Goal: Task Accomplishment & Management: Complete application form

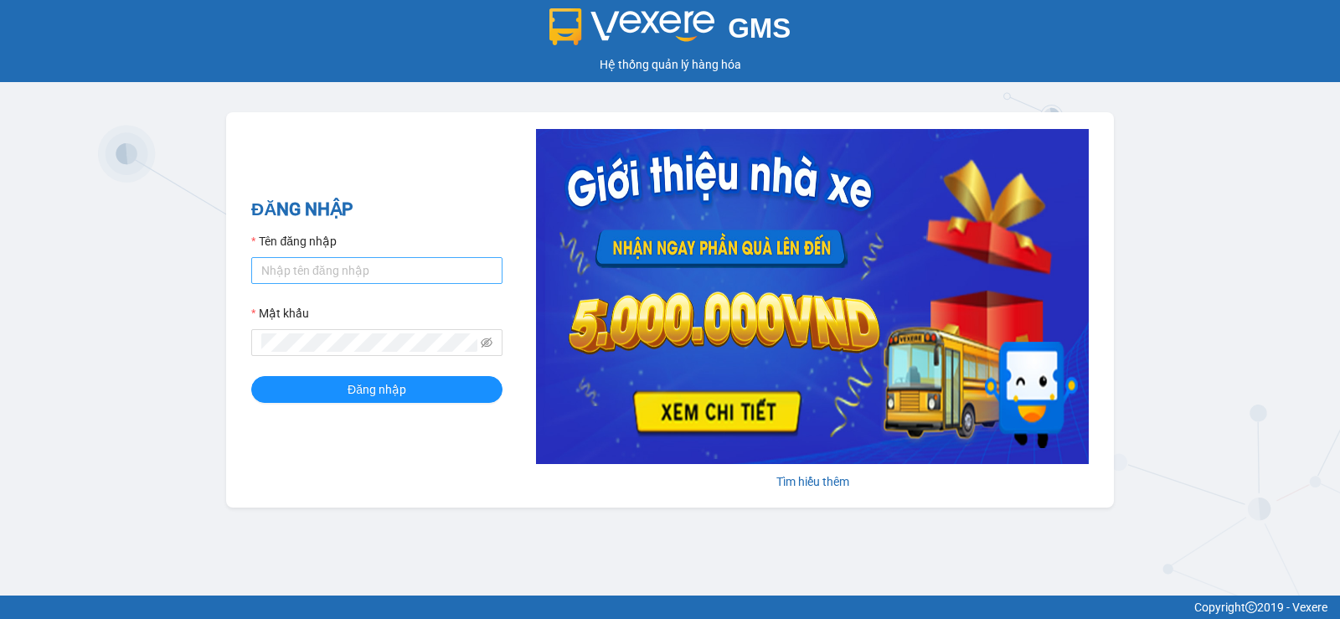
click at [332, 267] on input "Tên đăng nhập" at bounding box center [376, 270] width 251 height 27
type input "ttvkhanh.hhg"
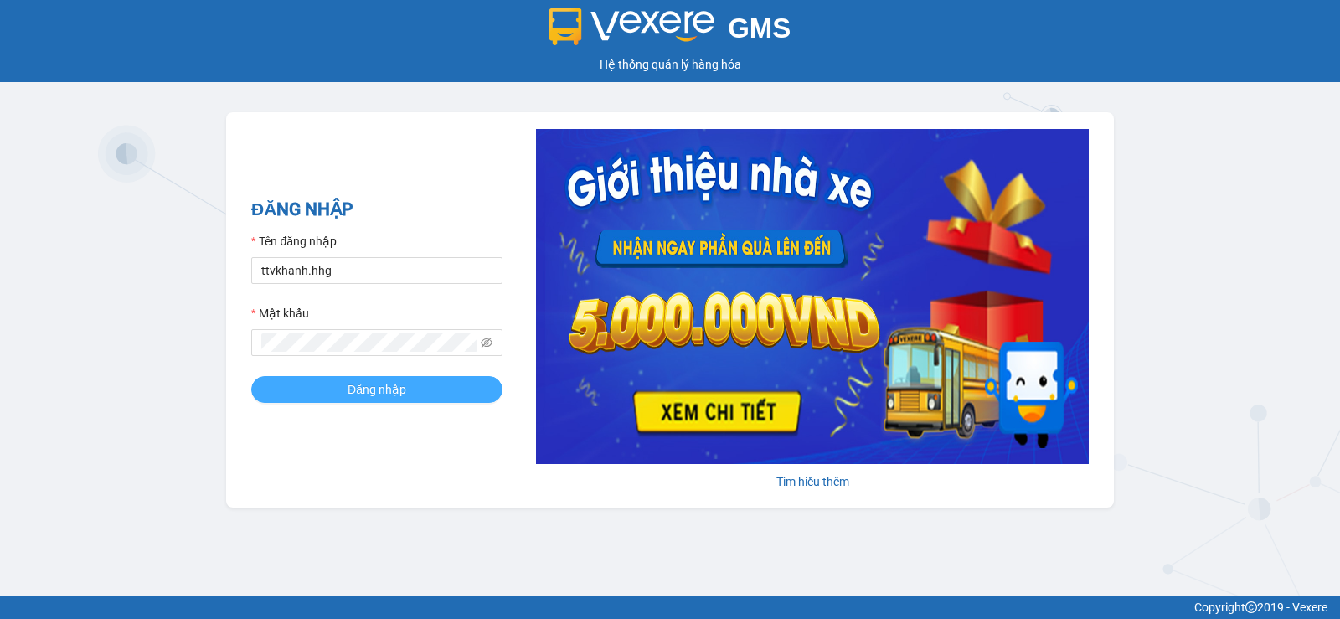
click at [251, 376] on button "Đăng nhập" at bounding box center [376, 389] width 251 height 27
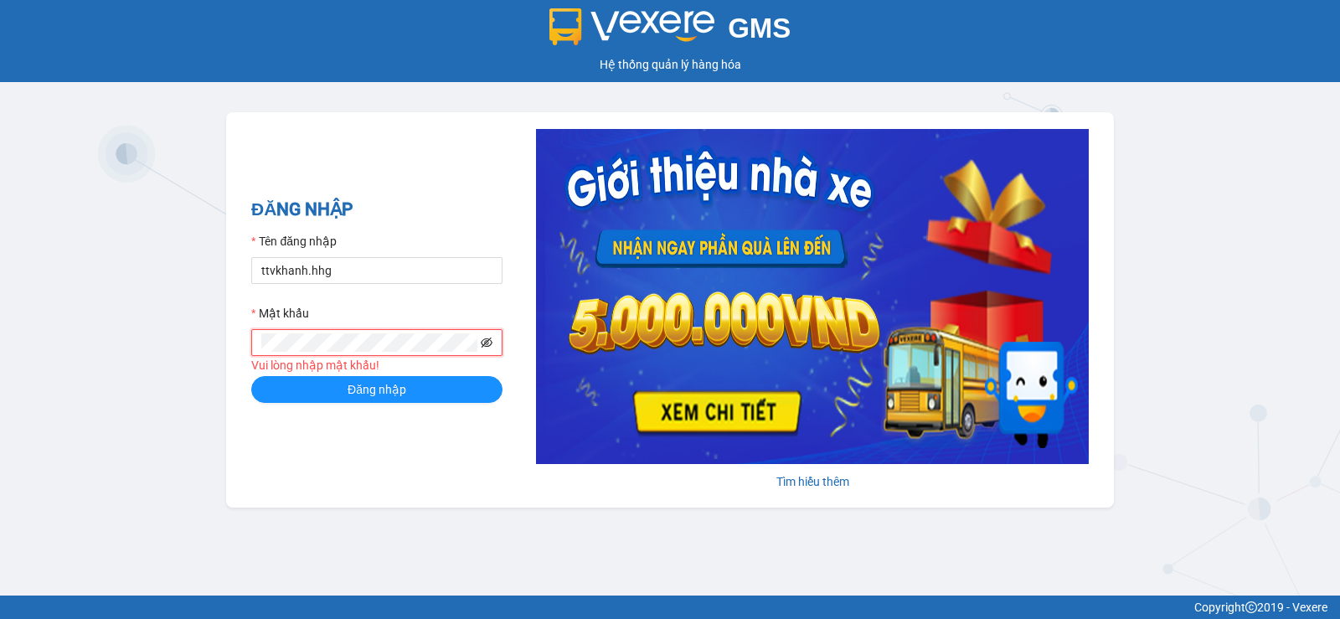
click at [483, 341] on icon "eye-invisible" at bounding box center [487, 343] width 12 height 12
click at [251, 376] on button "Đăng nhập" at bounding box center [376, 389] width 251 height 27
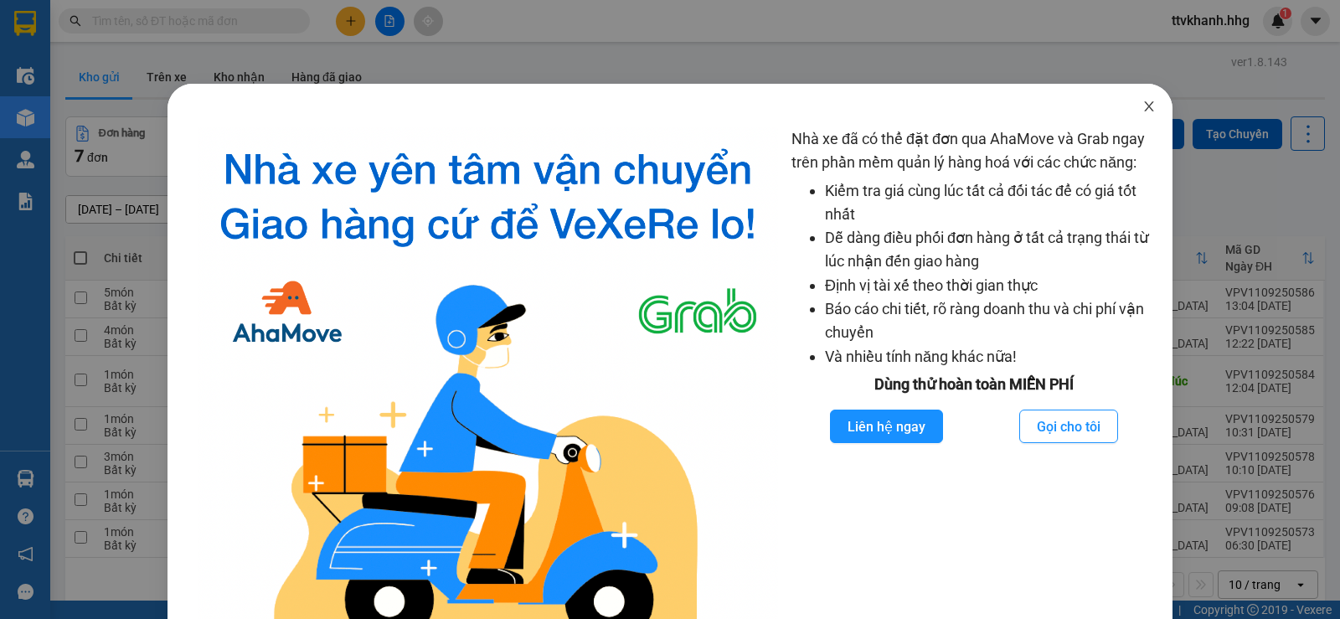
click at [1142, 111] on icon "close" at bounding box center [1148, 106] width 13 height 13
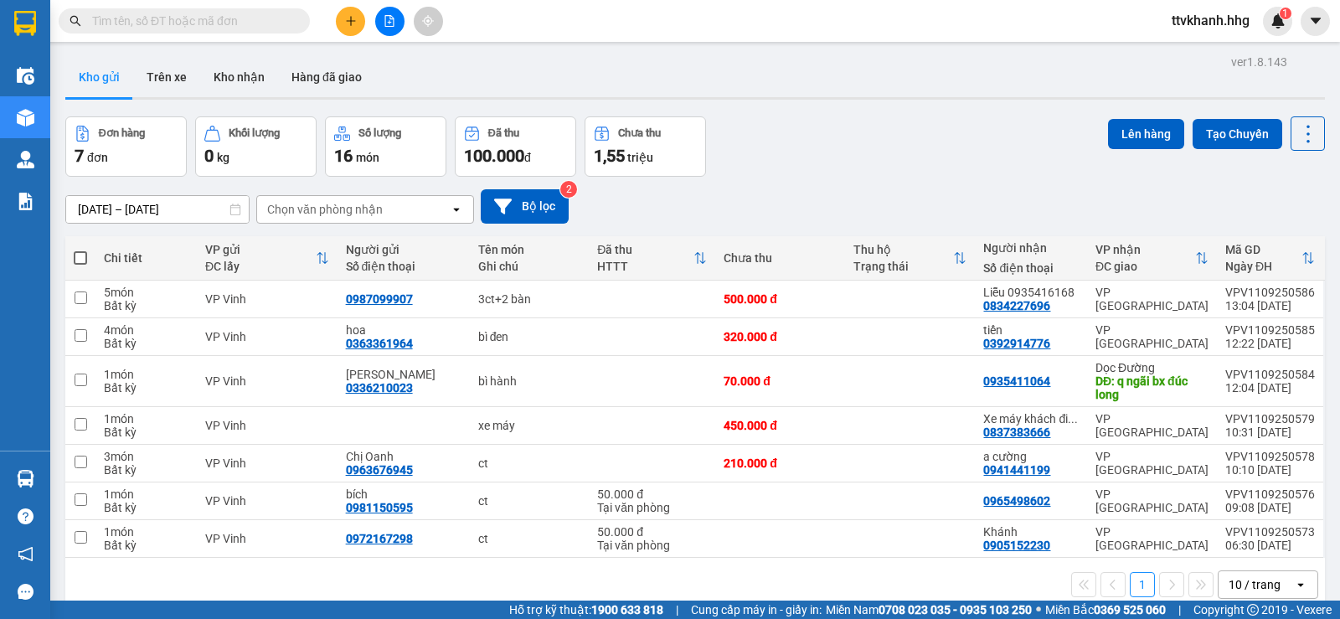
click at [1204, 25] on span "ttvkhanh.hhg" at bounding box center [1210, 20] width 105 height 21
click at [1207, 54] on span "Đăng xuất" at bounding box center [1216, 52] width 71 height 18
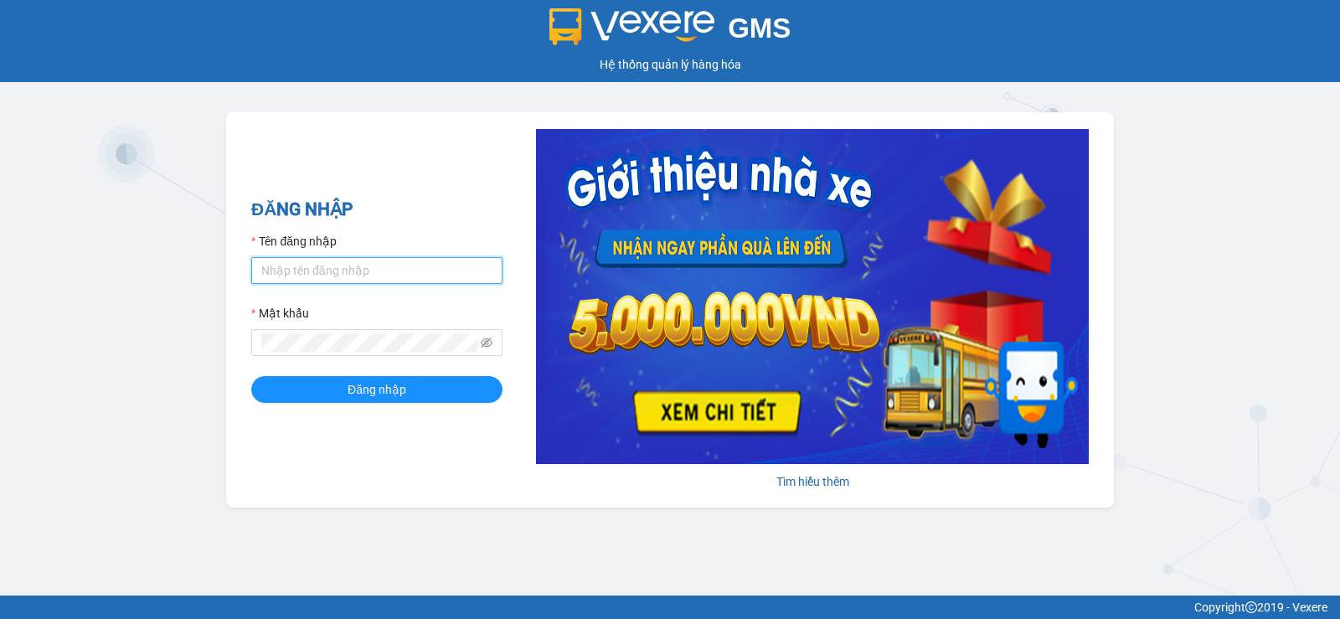
click at [373, 262] on input "Tên đăng nhập" at bounding box center [376, 270] width 251 height 27
type input "nttnga.hhg"
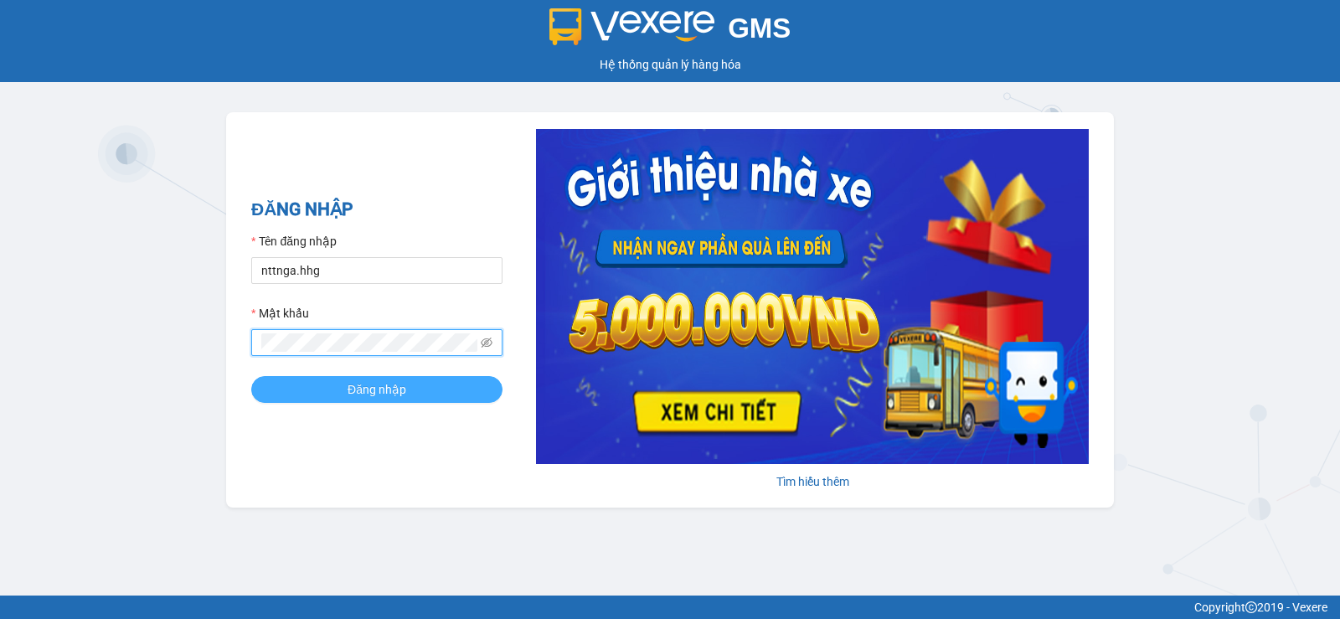
click at [383, 397] on span "Đăng nhập" at bounding box center [376, 389] width 59 height 18
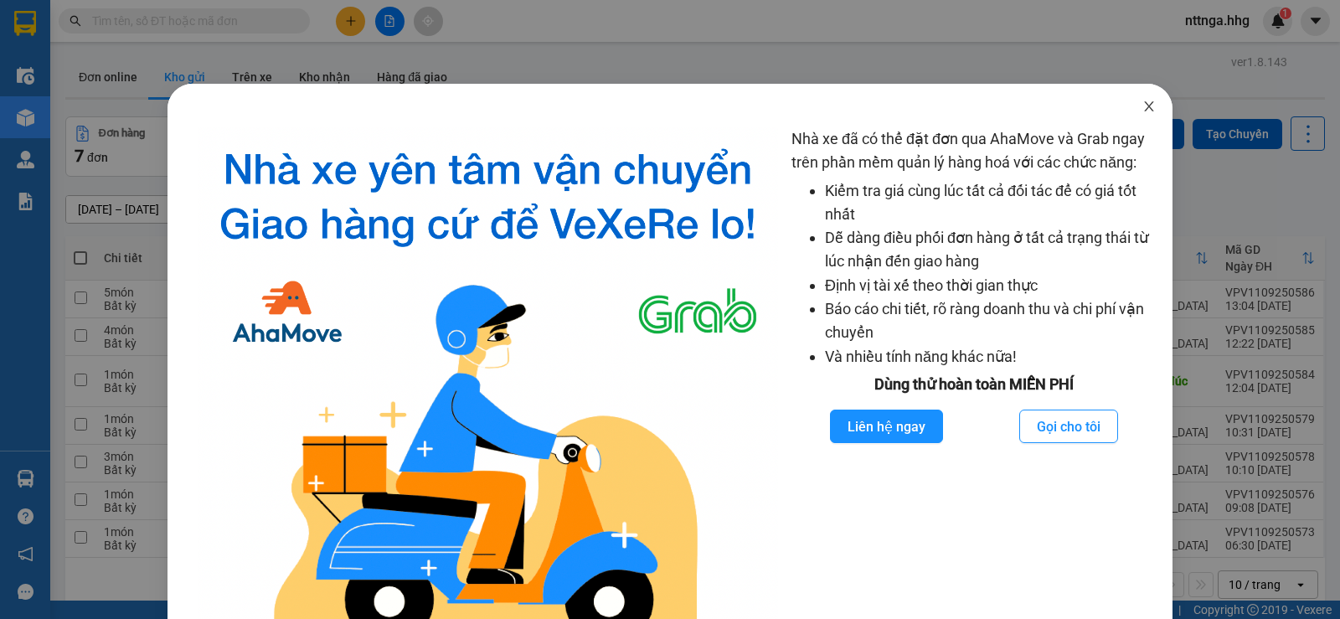
click at [1142, 112] on icon "close" at bounding box center [1148, 106] width 13 height 13
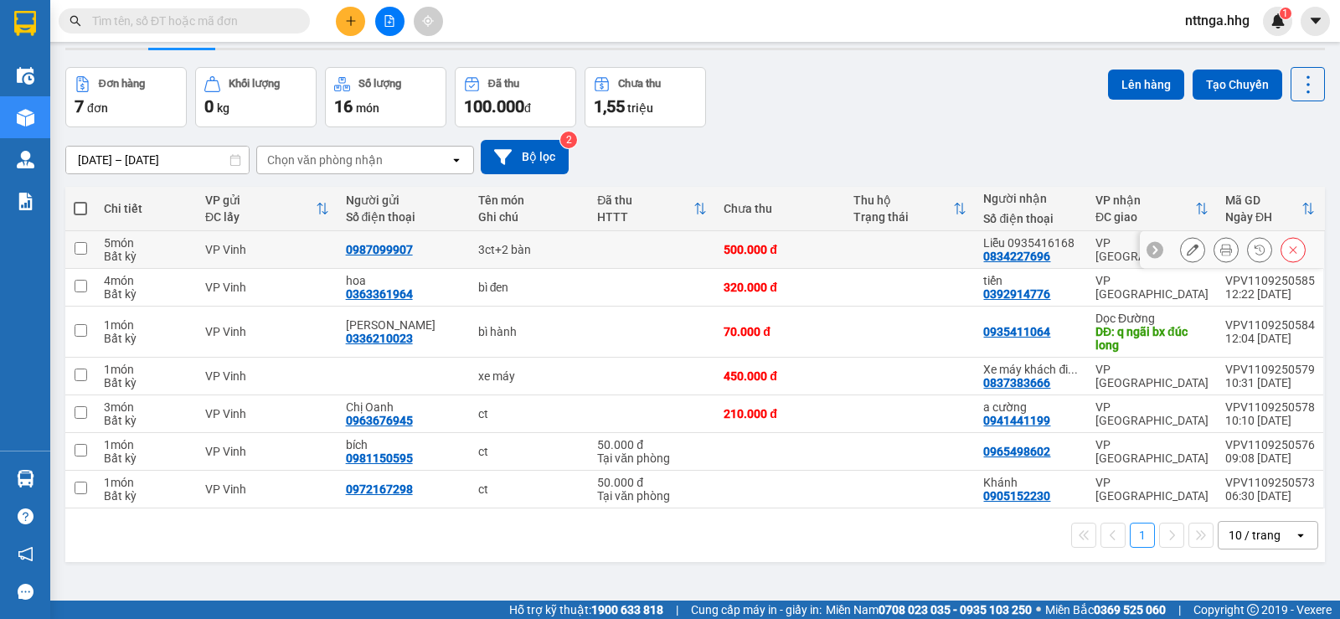
scroll to position [77, 0]
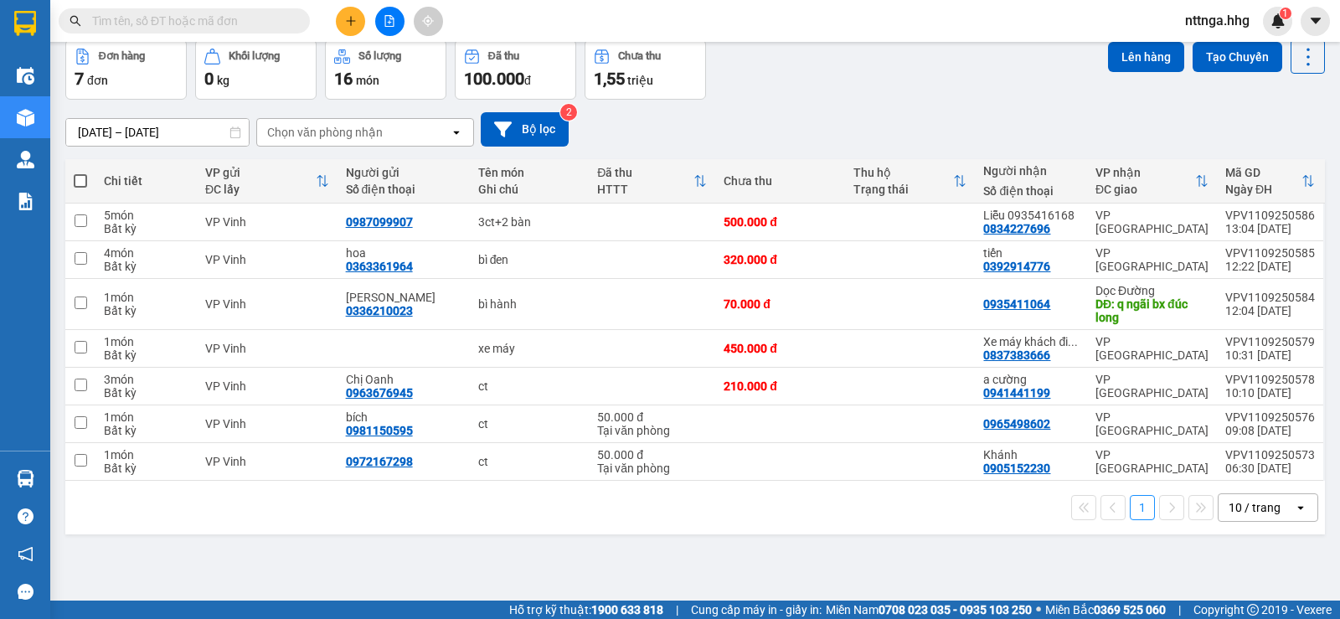
click at [1228, 513] on div "10 / trang" at bounding box center [1254, 507] width 52 height 17
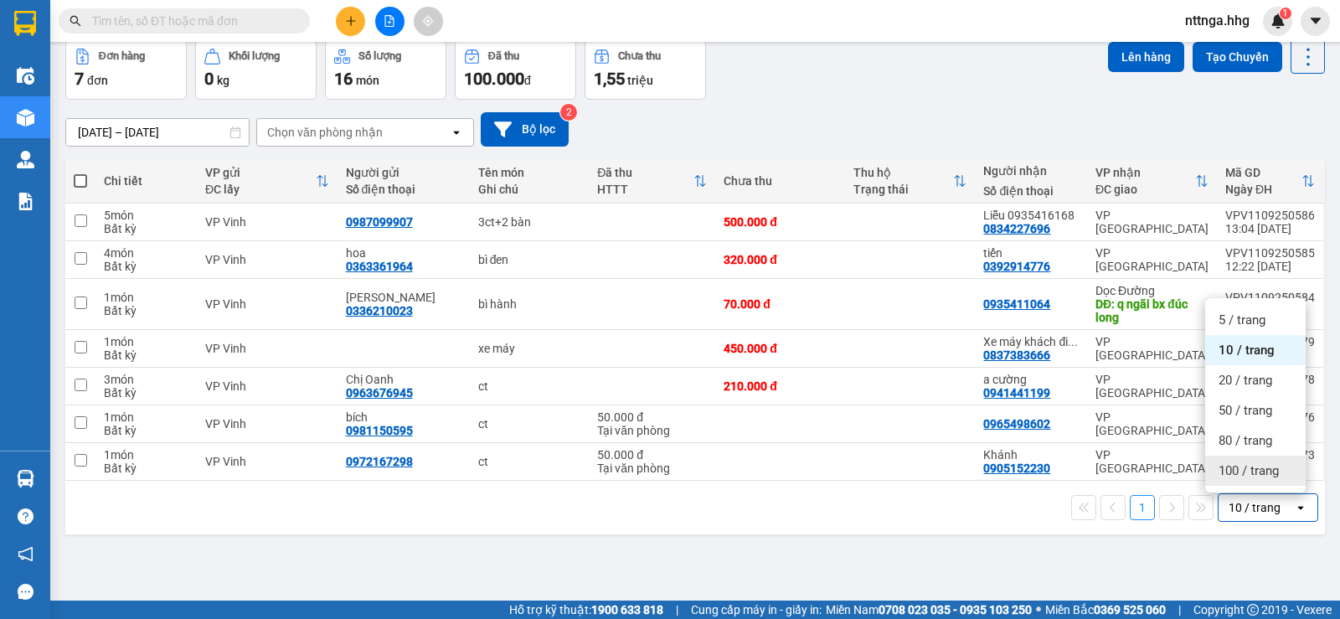
click at [1233, 482] on div "100 / trang" at bounding box center [1255, 470] width 100 height 30
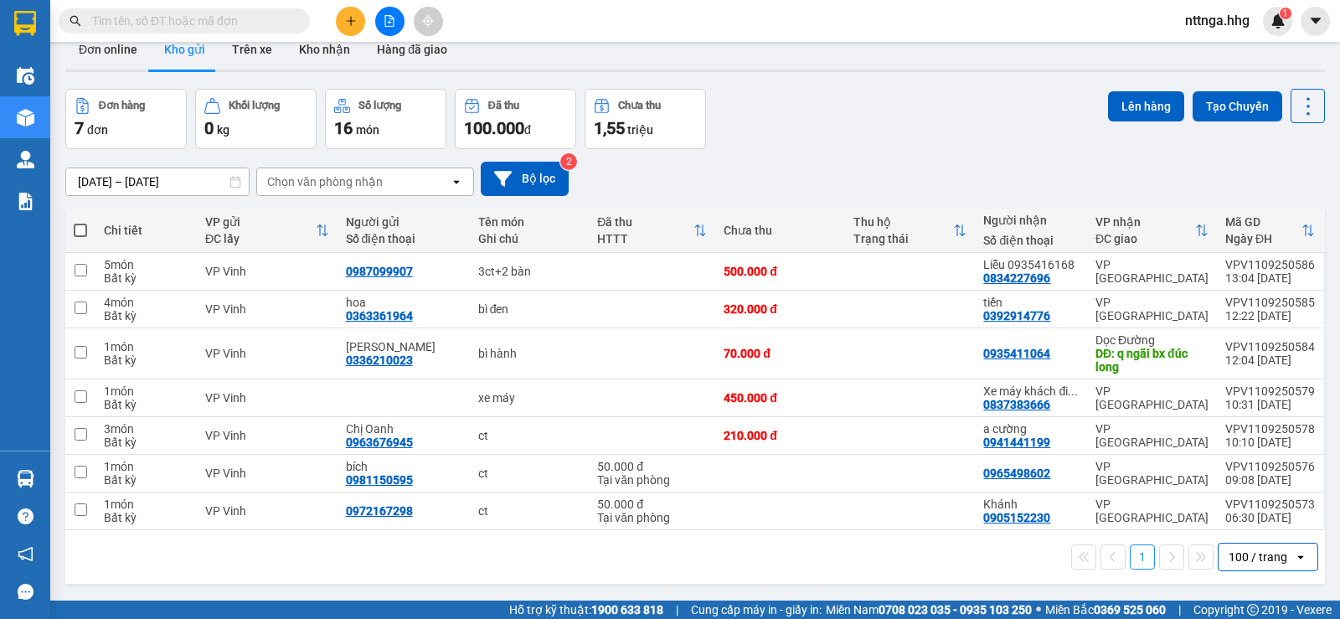
scroll to position [0, 0]
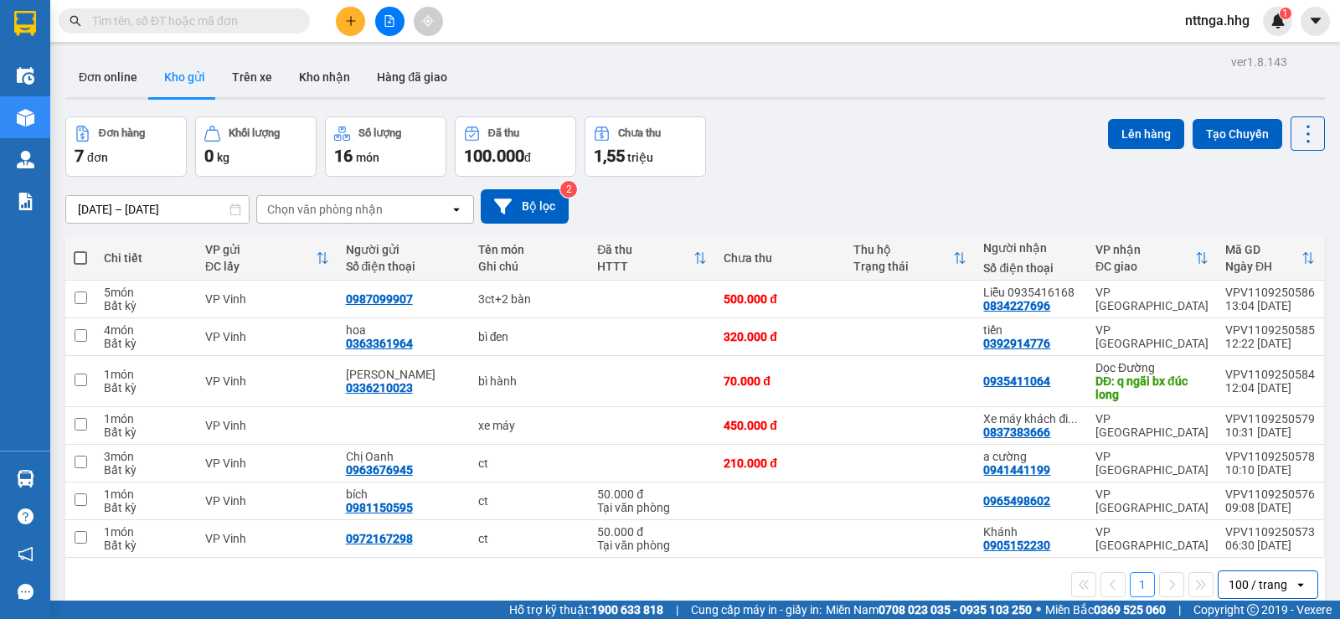
click at [345, 18] on icon "plus" at bounding box center [351, 21] width 12 height 12
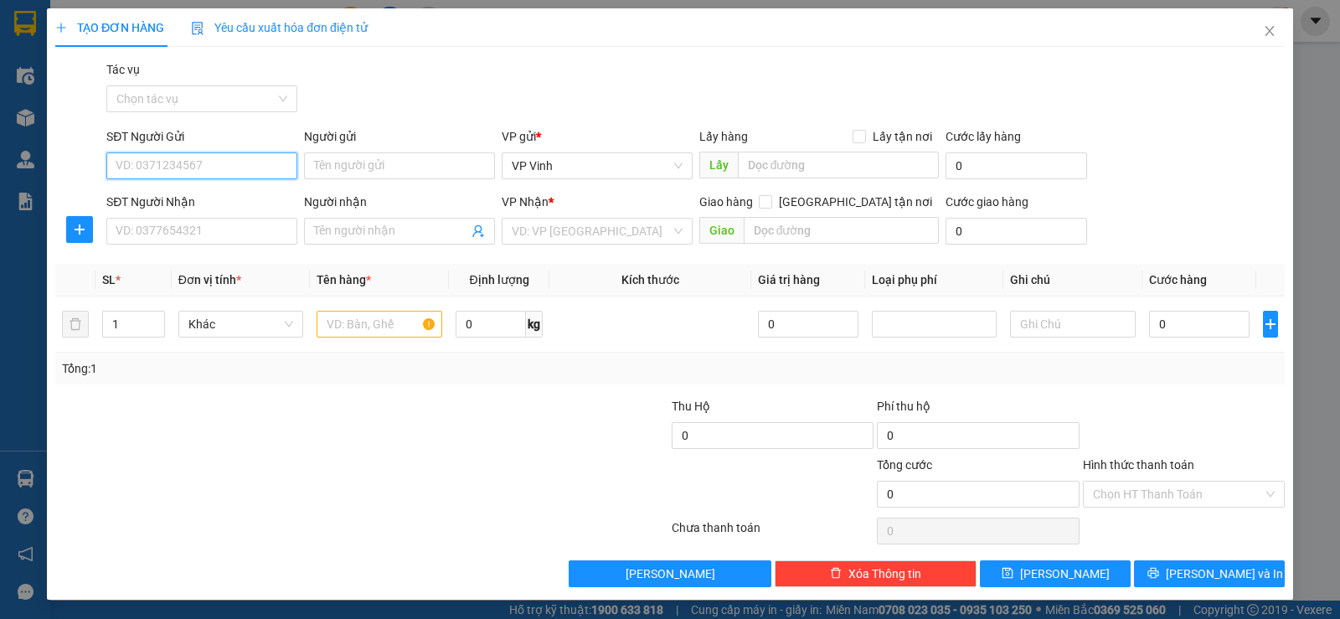
click at [219, 166] on input "SĐT Người Gửi" at bounding box center [201, 165] width 191 height 27
click at [212, 196] on div "0982520633 - c dung" at bounding box center [200, 199] width 169 height 18
type input "0982520633"
type input "c dung"
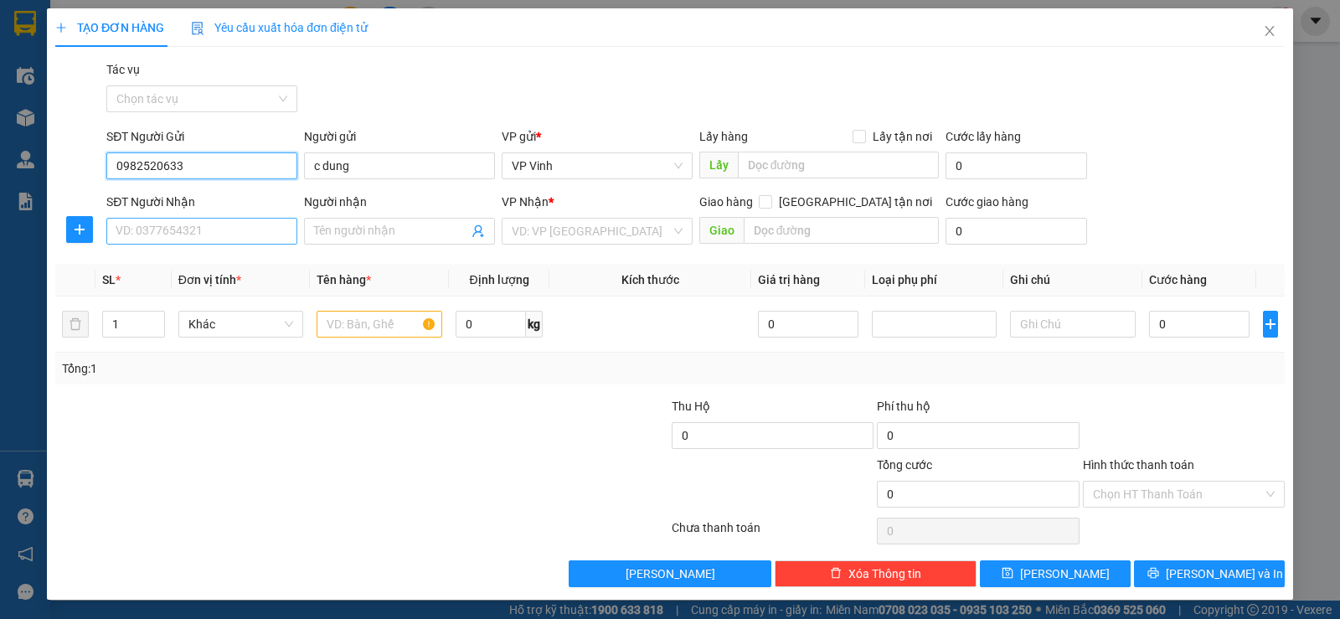
type input "0982520633"
click at [232, 234] on input "SĐT Người Nhận" at bounding box center [201, 231] width 191 height 27
type input "0948928586"
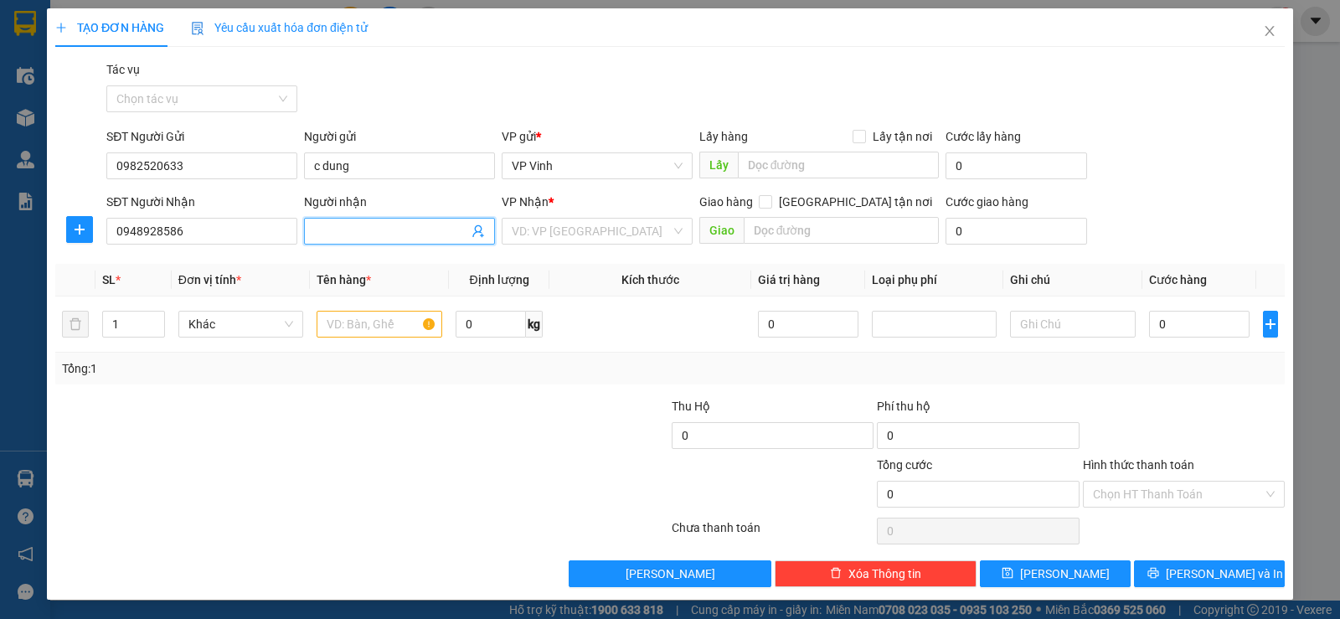
click at [361, 230] on input "Người nhận" at bounding box center [391, 231] width 154 height 18
click at [350, 235] on input "Người nhận" at bounding box center [391, 231] width 154 height 18
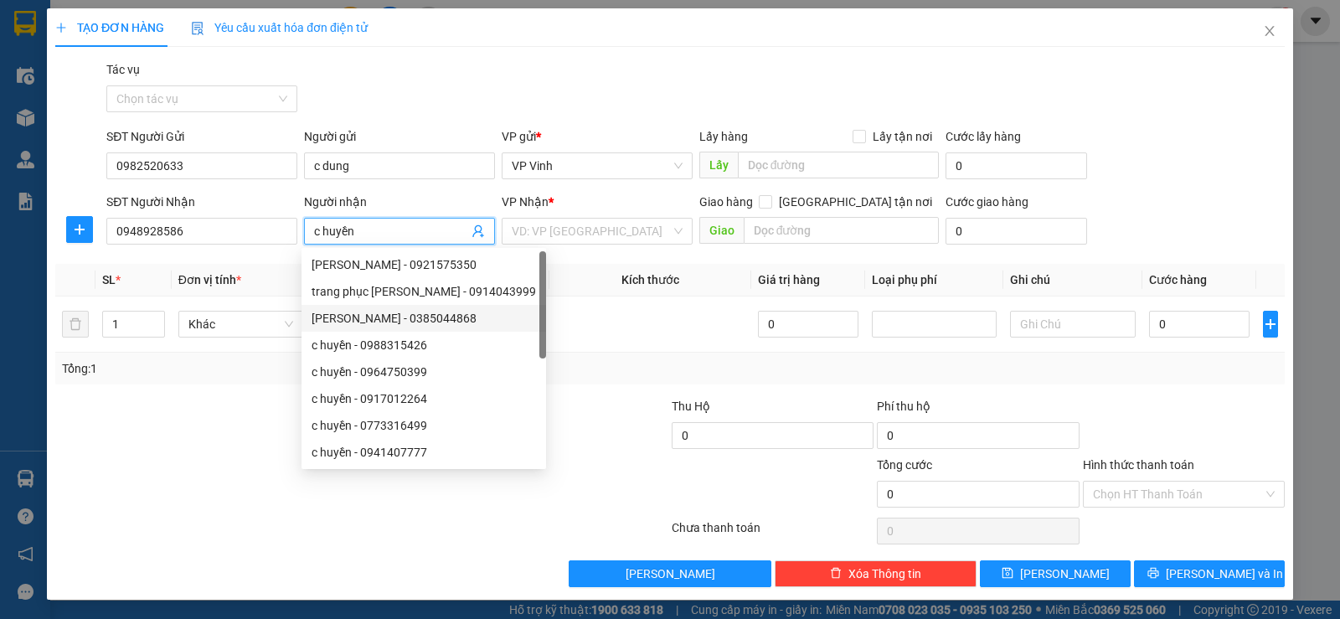
type input "c huyền"
click at [632, 409] on div at bounding box center [567, 426] width 205 height 59
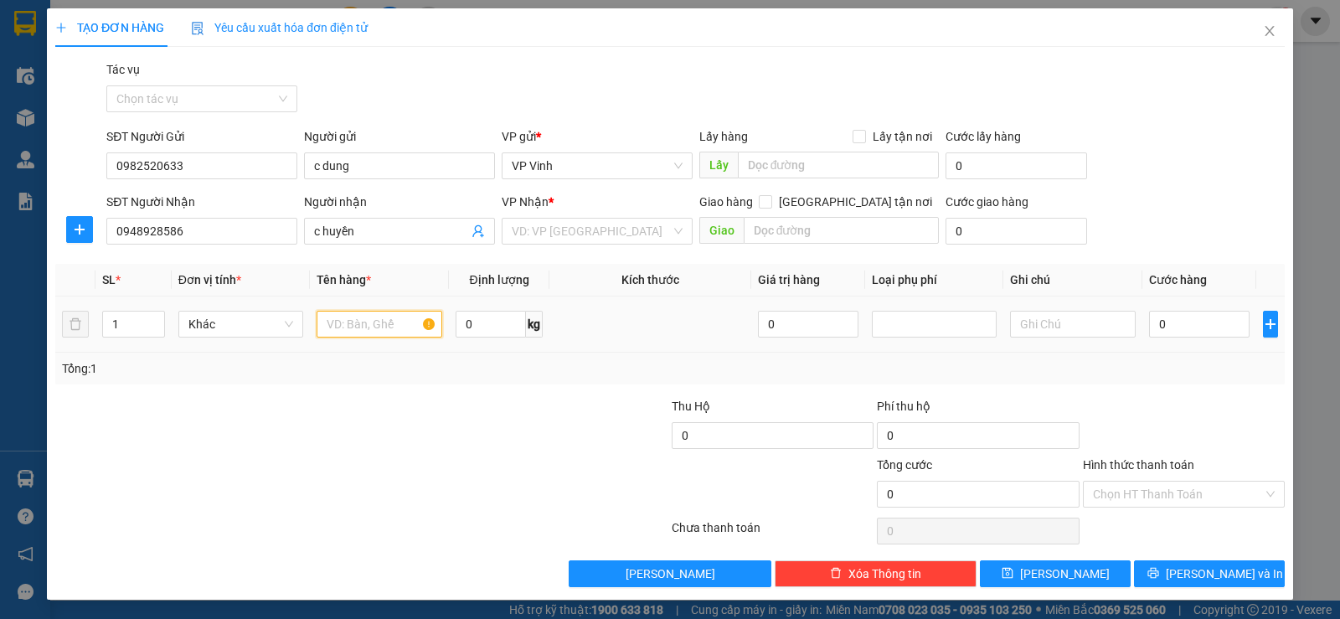
click at [375, 330] on input "text" at bounding box center [379, 324] width 126 height 27
type input "xốp"
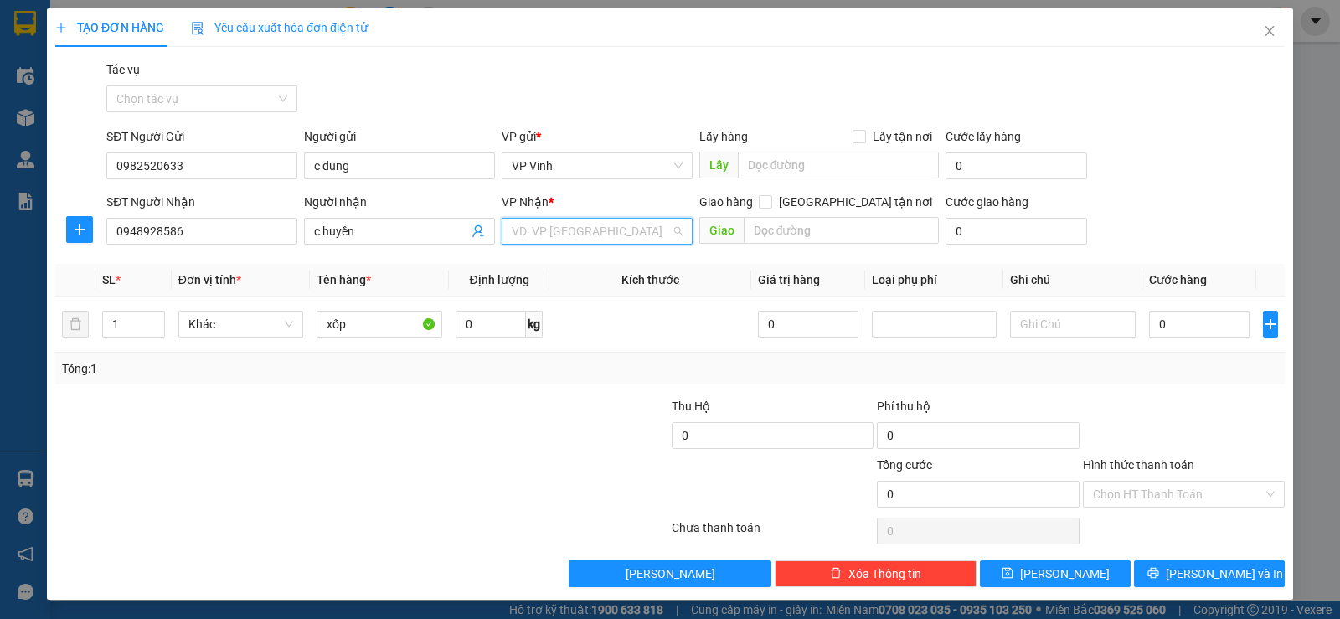
click at [648, 224] on input "search" at bounding box center [591, 231] width 159 height 25
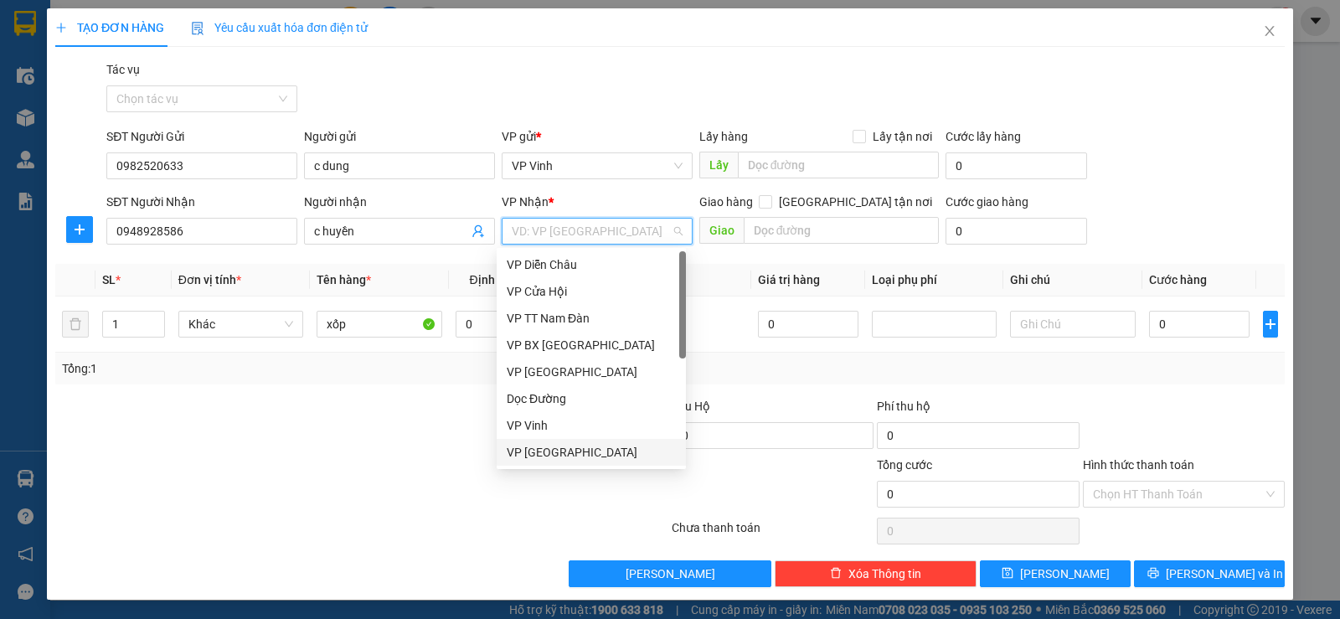
click at [568, 448] on div "VP [GEOGRAPHIC_DATA]" at bounding box center [591, 452] width 169 height 18
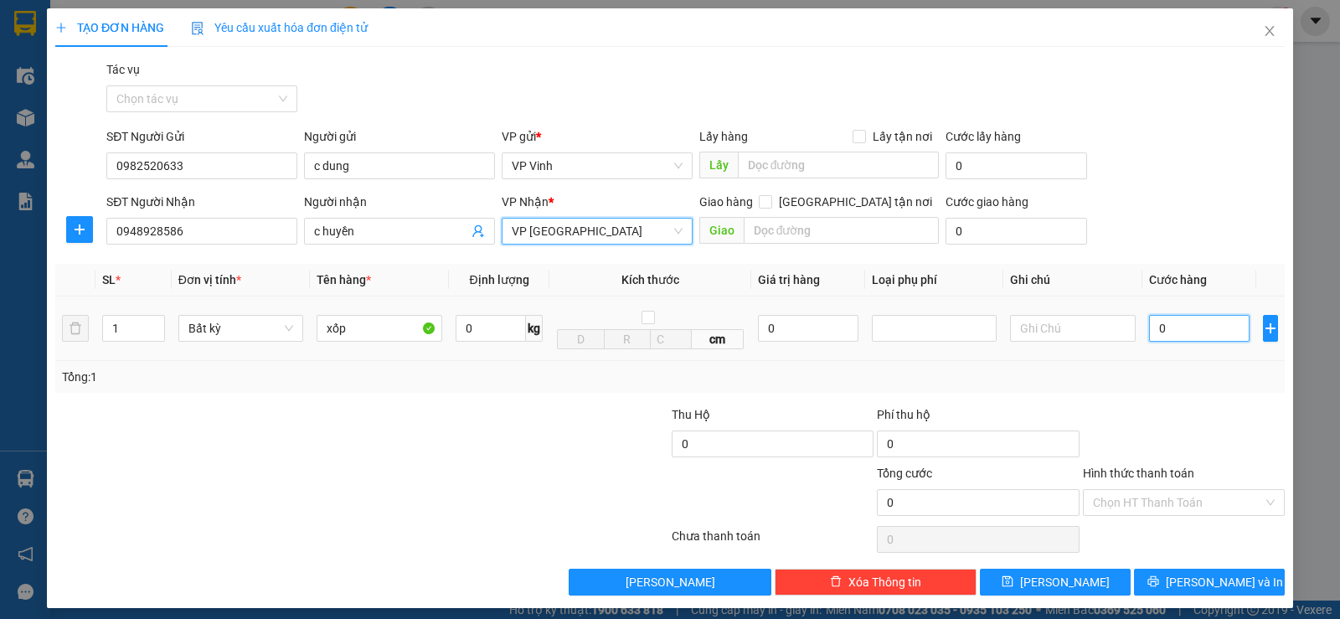
click at [1155, 337] on input "0" at bounding box center [1199, 328] width 100 height 27
type input "5"
type input "50"
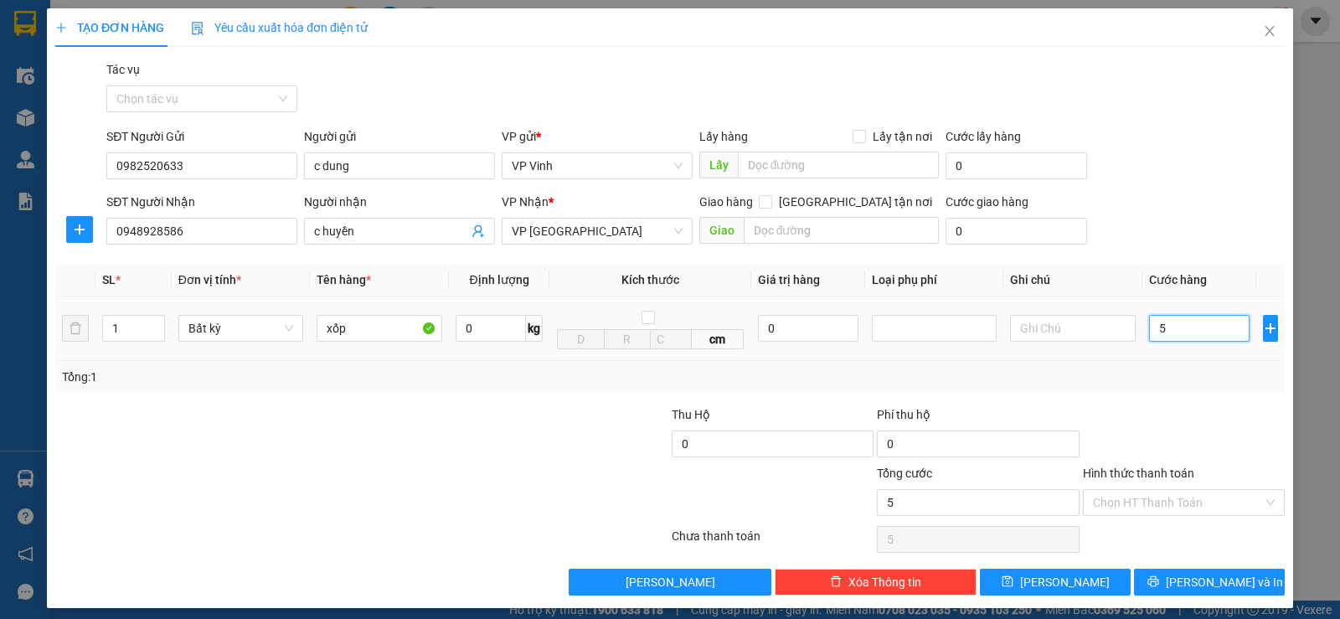
type input "50"
type input "500"
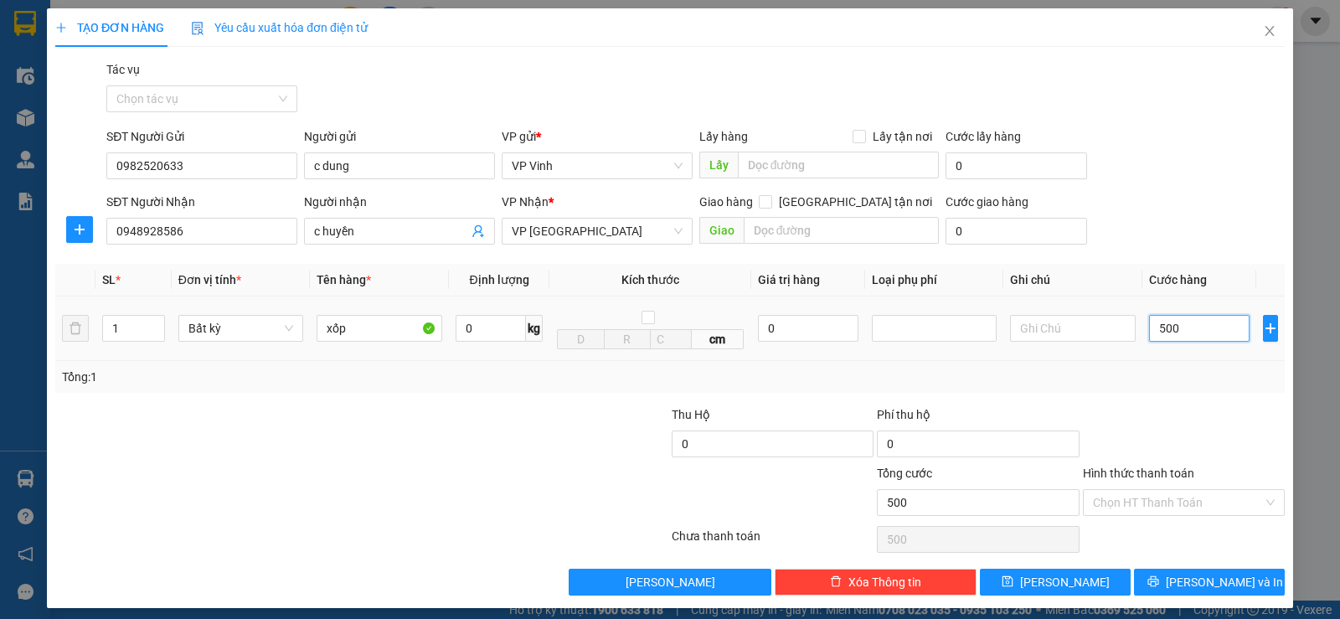
type input "5.000"
type input "50.000"
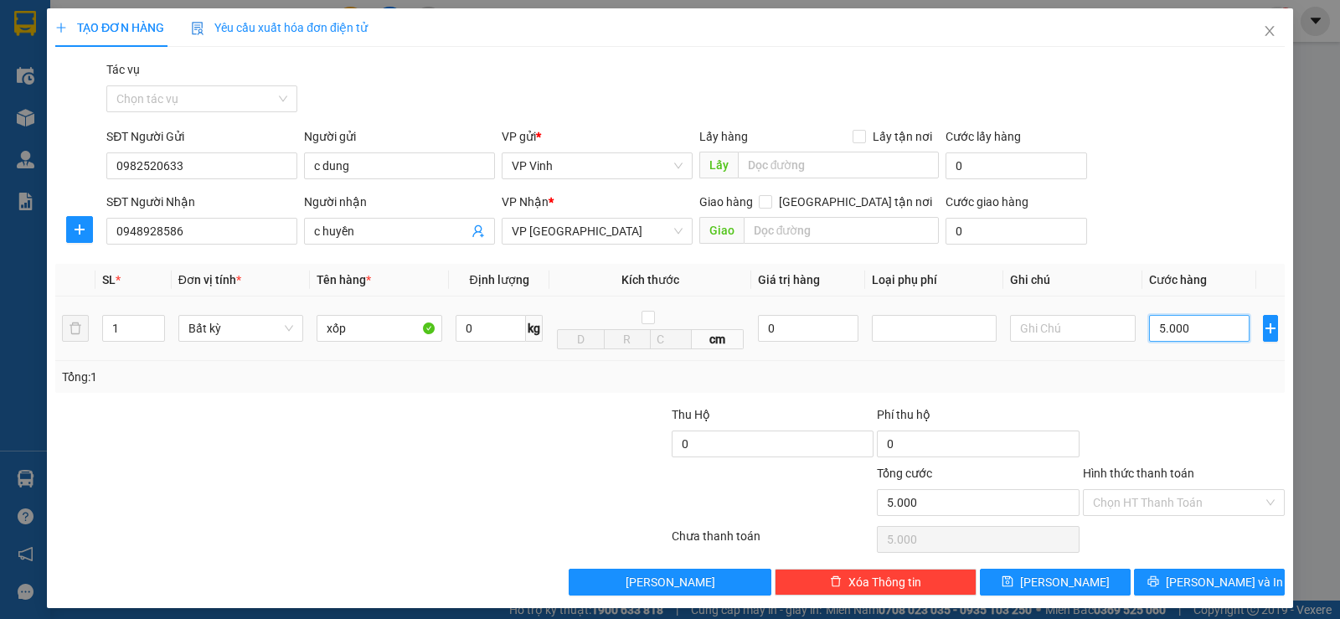
type input "50.000"
click at [1227, 580] on span "[PERSON_NAME] và In" at bounding box center [1223, 582] width 117 height 18
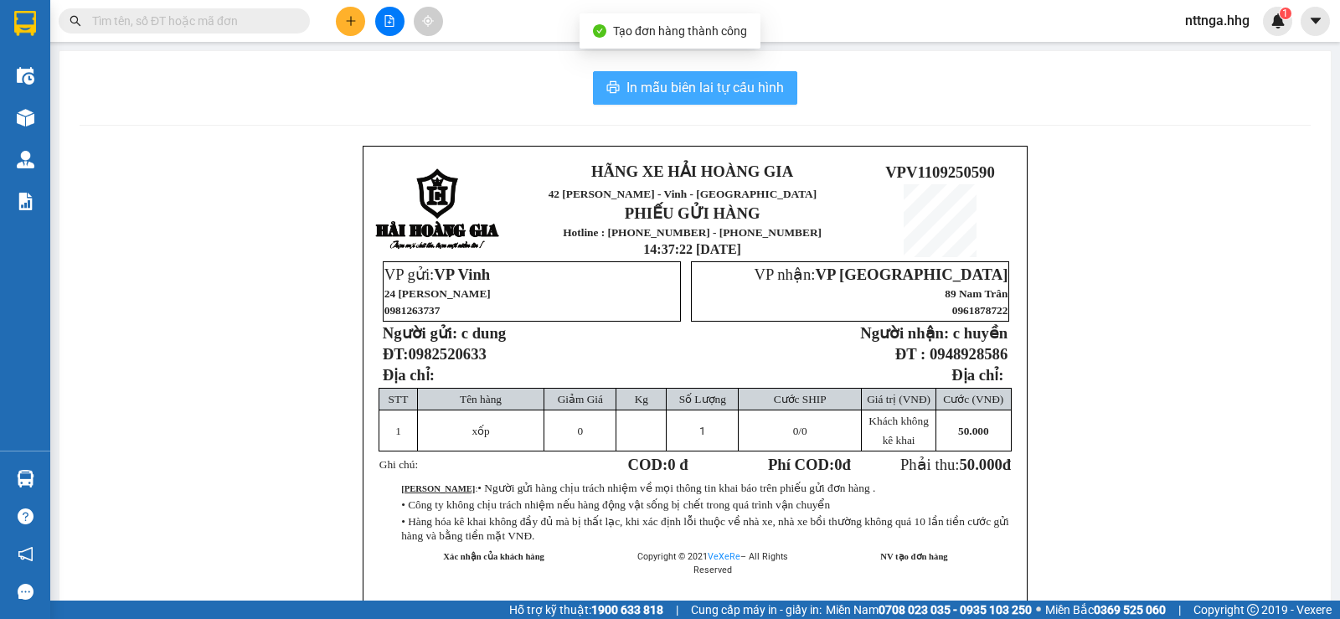
click at [706, 99] on button "In mẫu biên lai tự cấu hình" at bounding box center [695, 87] width 204 height 33
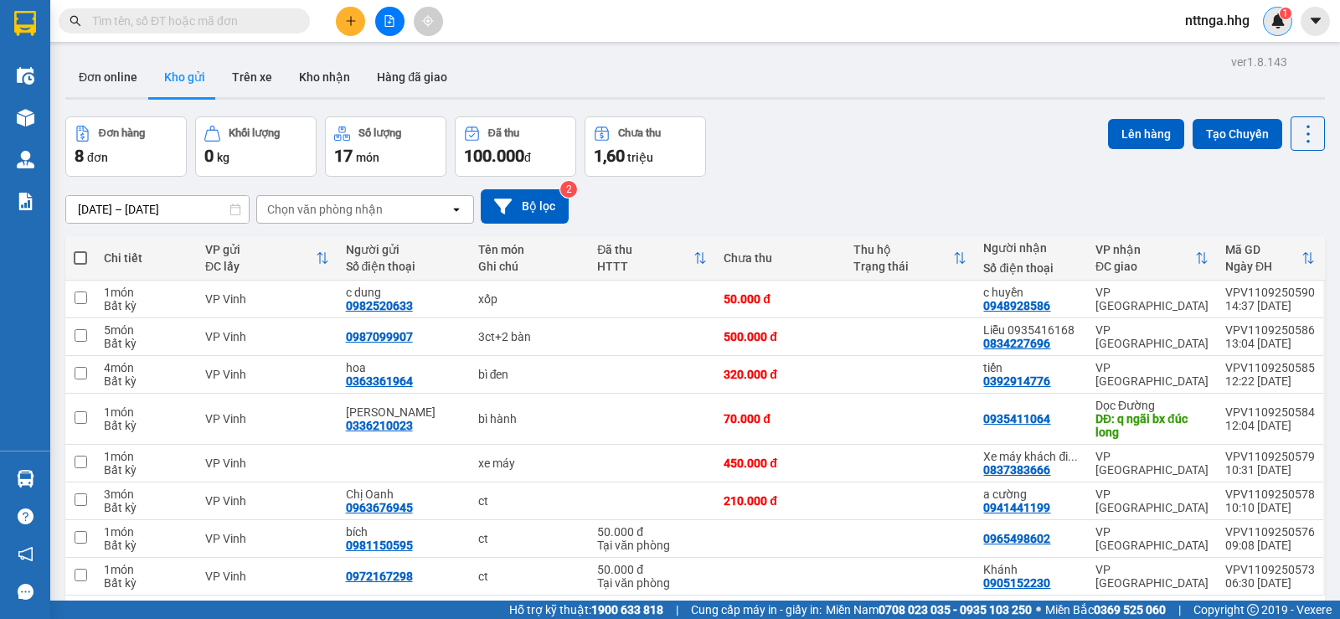
click at [1272, 29] on div "1" at bounding box center [1277, 21] width 29 height 29
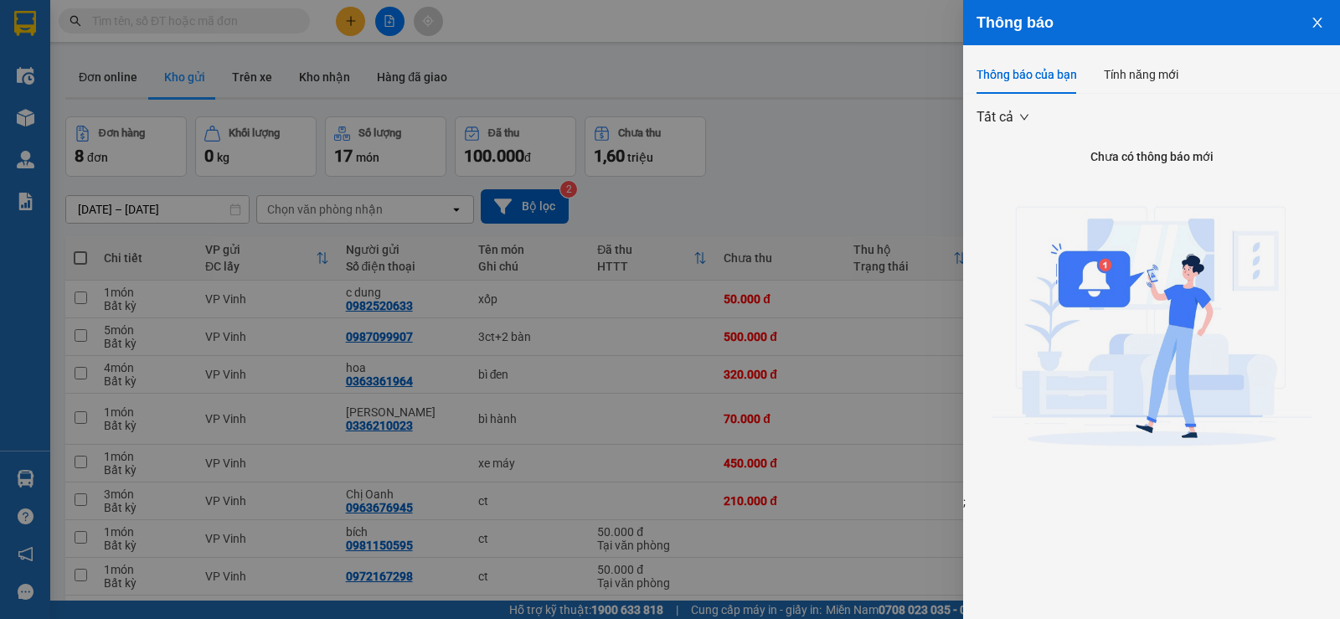
click at [1316, 23] on icon "close" at bounding box center [1316, 23] width 9 height 10
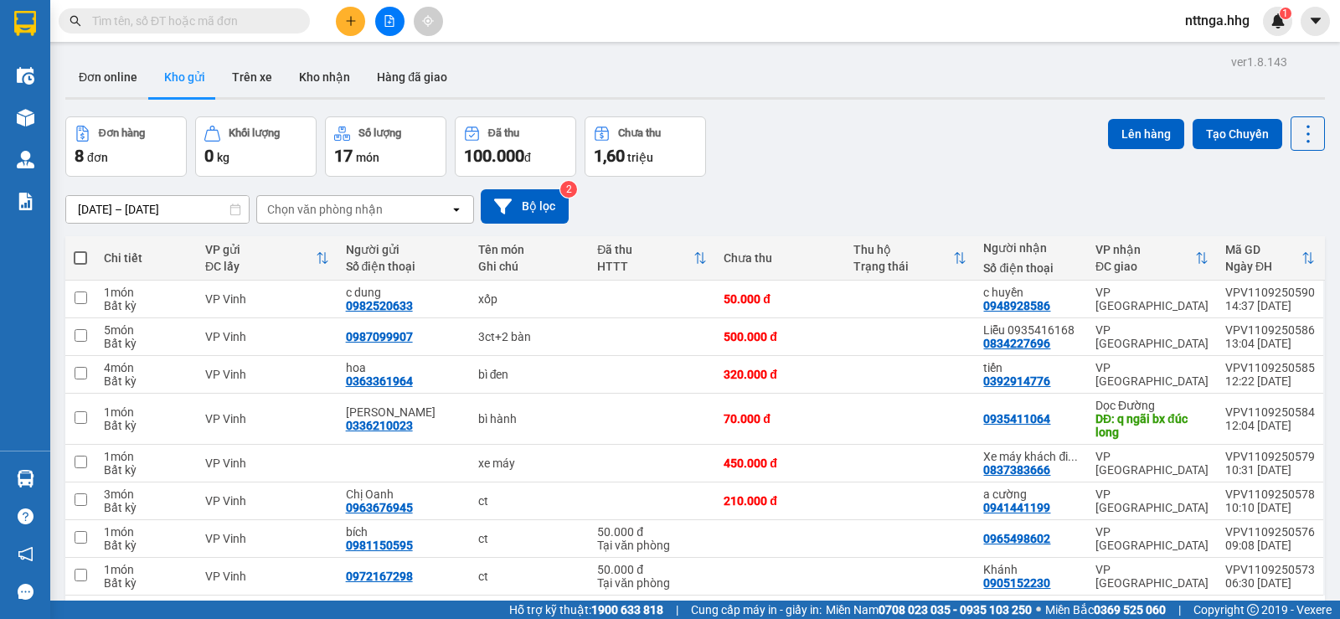
click at [1017, 129] on div "Đơn hàng 8 đơn Khối lượng 0 kg Số lượng 17 món Đã thu 100.000 đ Chưa thu 1,60 t…" at bounding box center [694, 146] width 1259 height 60
click at [349, 23] on icon "plus" at bounding box center [351, 21] width 12 height 12
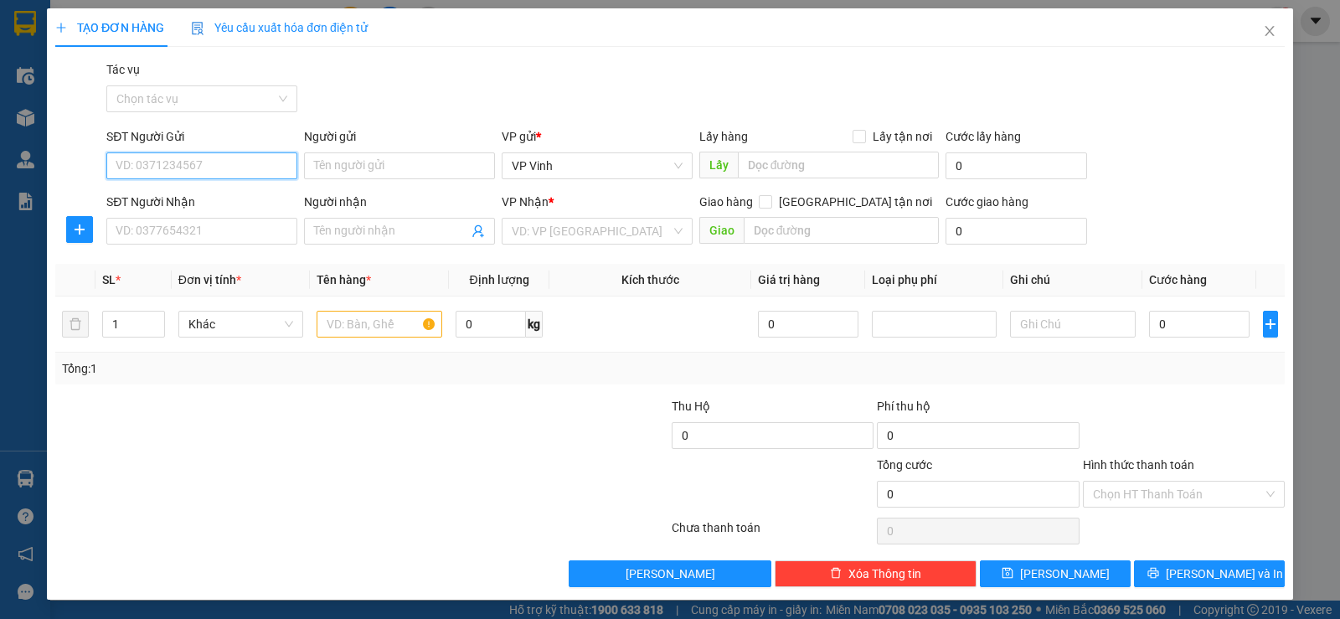
click at [222, 162] on input "SĐT Người Gửi" at bounding box center [201, 165] width 191 height 27
click at [182, 174] on input "SĐT Người Gửi" at bounding box center [201, 165] width 191 height 27
click at [360, 162] on input "Người gửi" at bounding box center [399, 165] width 191 height 27
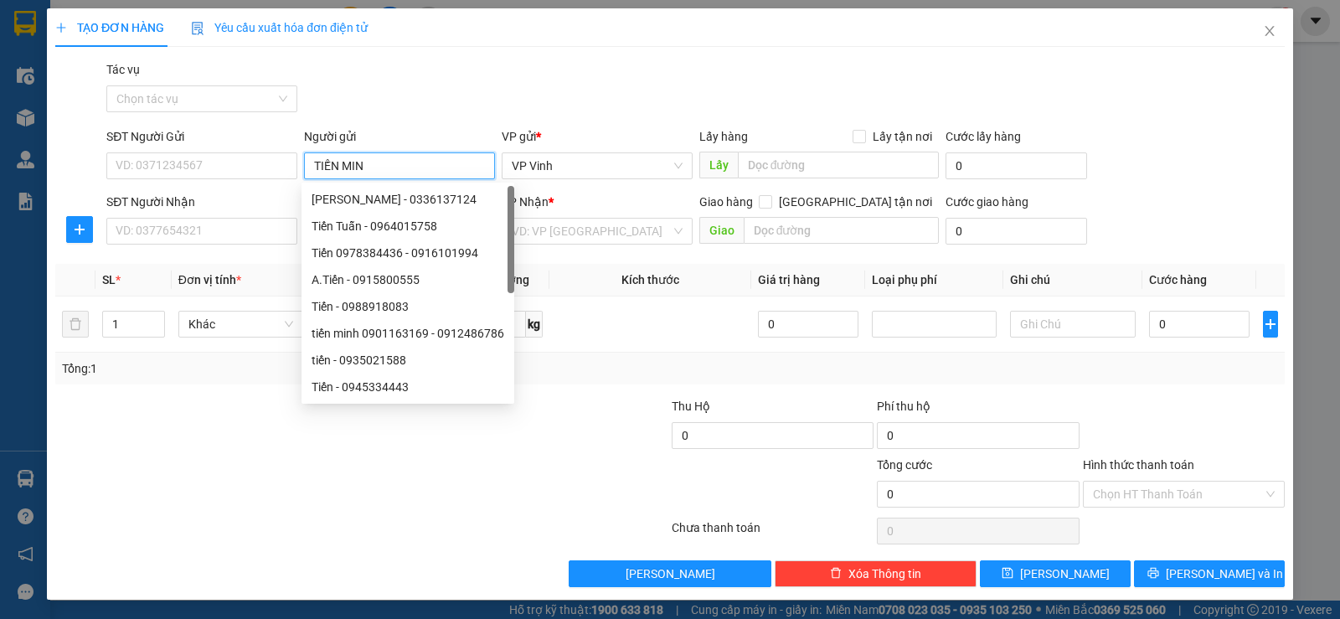
type input "[PERSON_NAME]"
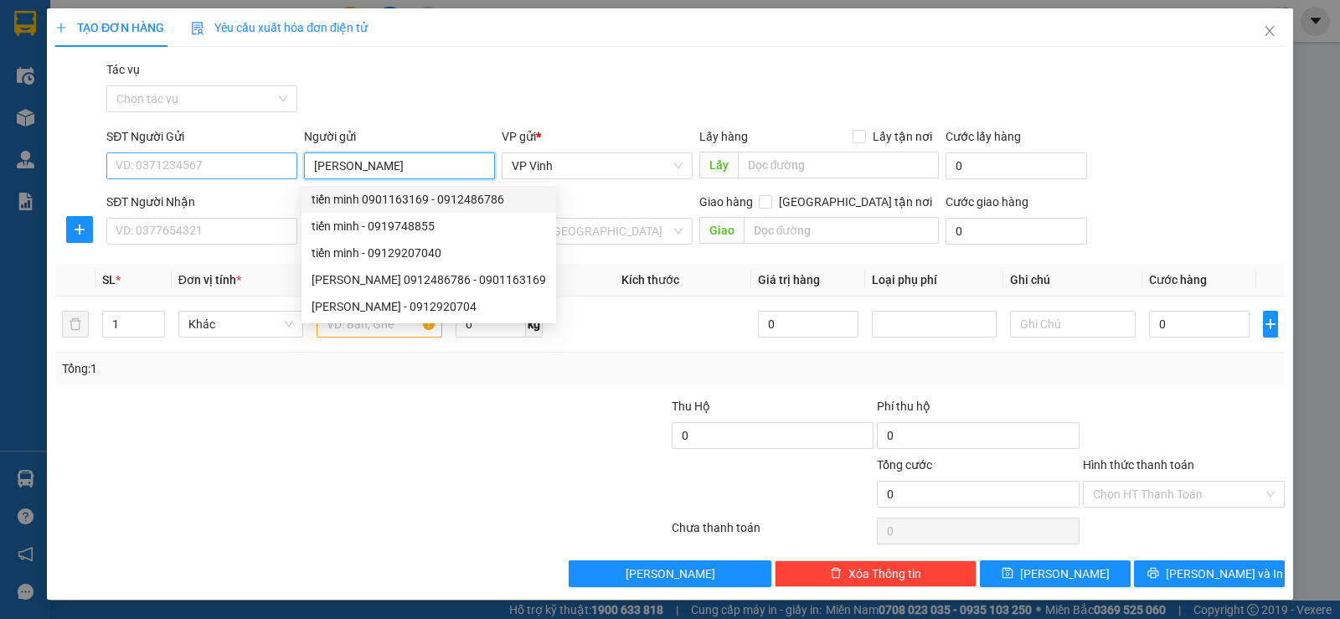
drag, startPoint x: 383, startPoint y: 167, endPoint x: 284, endPoint y: 167, distance: 99.6
click at [284, 167] on div "SĐT Người Gửi VD: 0371234567 Người gửi TIẾN MINH VP gửi * VP Vinh Lấy hàng Lấy …" at bounding box center [695, 156] width 1185 height 59
click at [204, 167] on input "SĐT Người Gửi" at bounding box center [201, 165] width 191 height 27
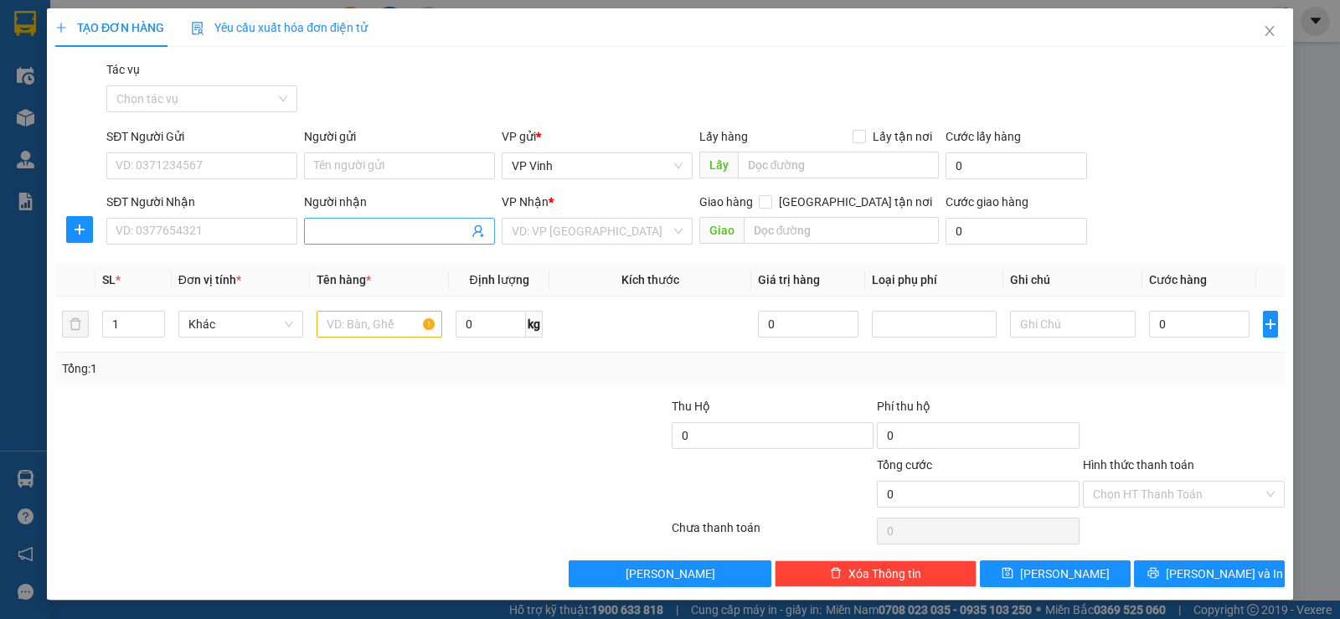
click at [354, 234] on input "Người nhận" at bounding box center [391, 231] width 154 height 18
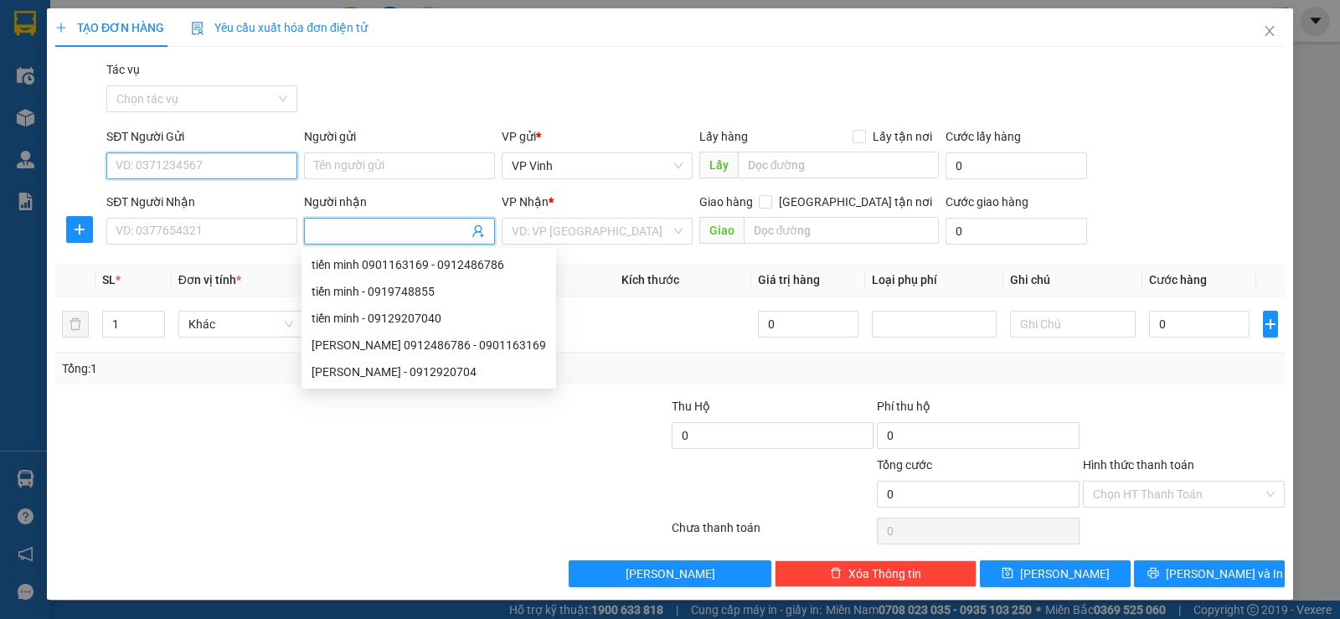
click at [207, 157] on input "SĐT Người Gửi" at bounding box center [201, 165] width 191 height 27
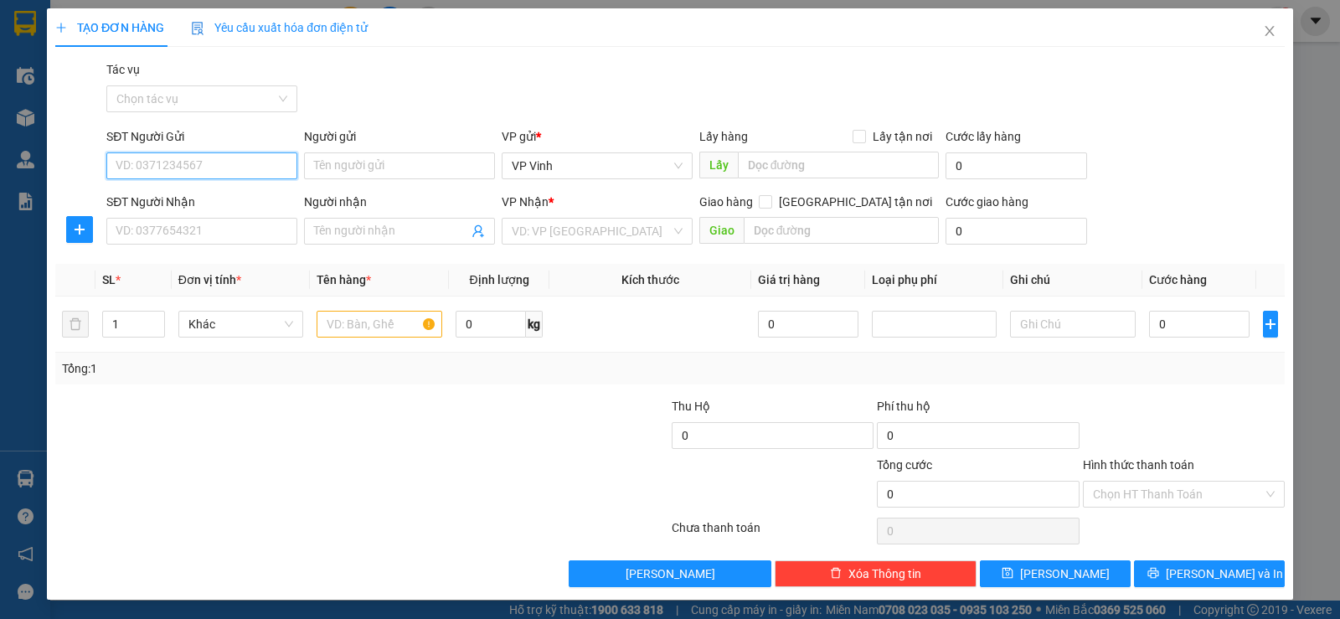
click at [223, 167] on input "SĐT Người Gửi" at bounding box center [201, 165] width 191 height 27
click at [203, 227] on input "SĐT Người Nhận" at bounding box center [201, 231] width 191 height 27
click at [221, 238] on input "SĐT Người Nhận" at bounding box center [201, 231] width 191 height 27
click at [251, 167] on input "SĐT Người Gửi" at bounding box center [201, 165] width 191 height 27
click at [224, 205] on div "0902266000" at bounding box center [200, 199] width 169 height 18
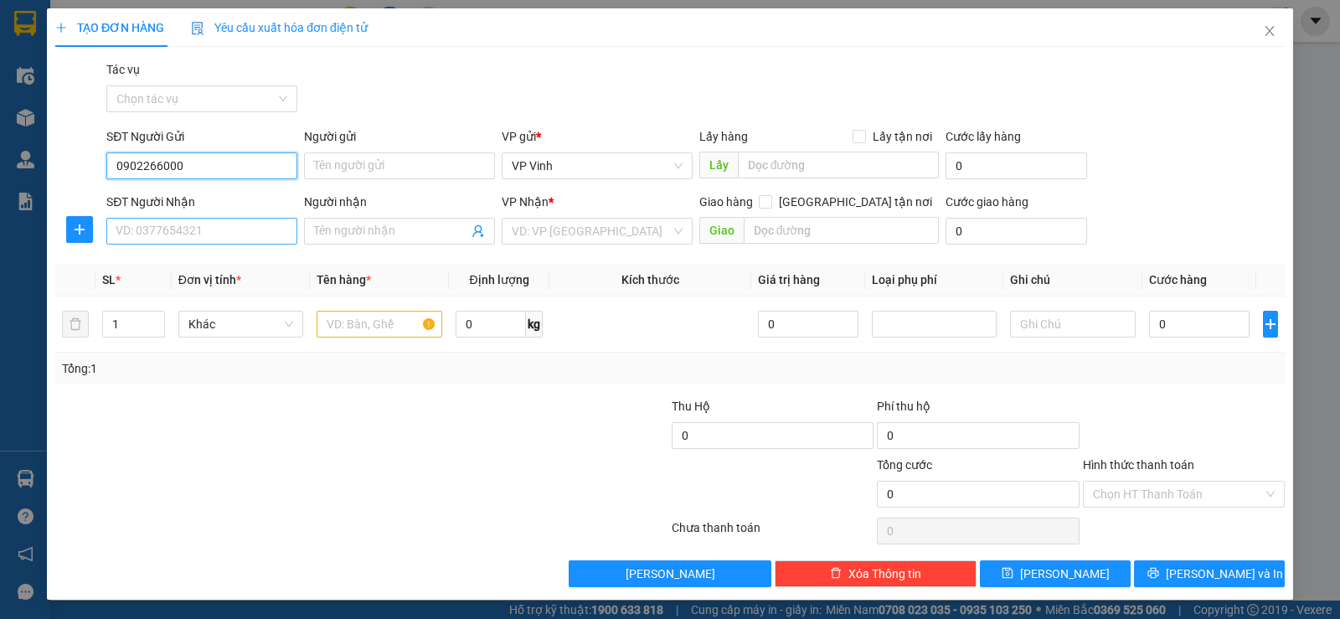
type input "0902266000"
click at [222, 227] on input "SĐT Người Nhận" at bounding box center [201, 231] width 191 height 27
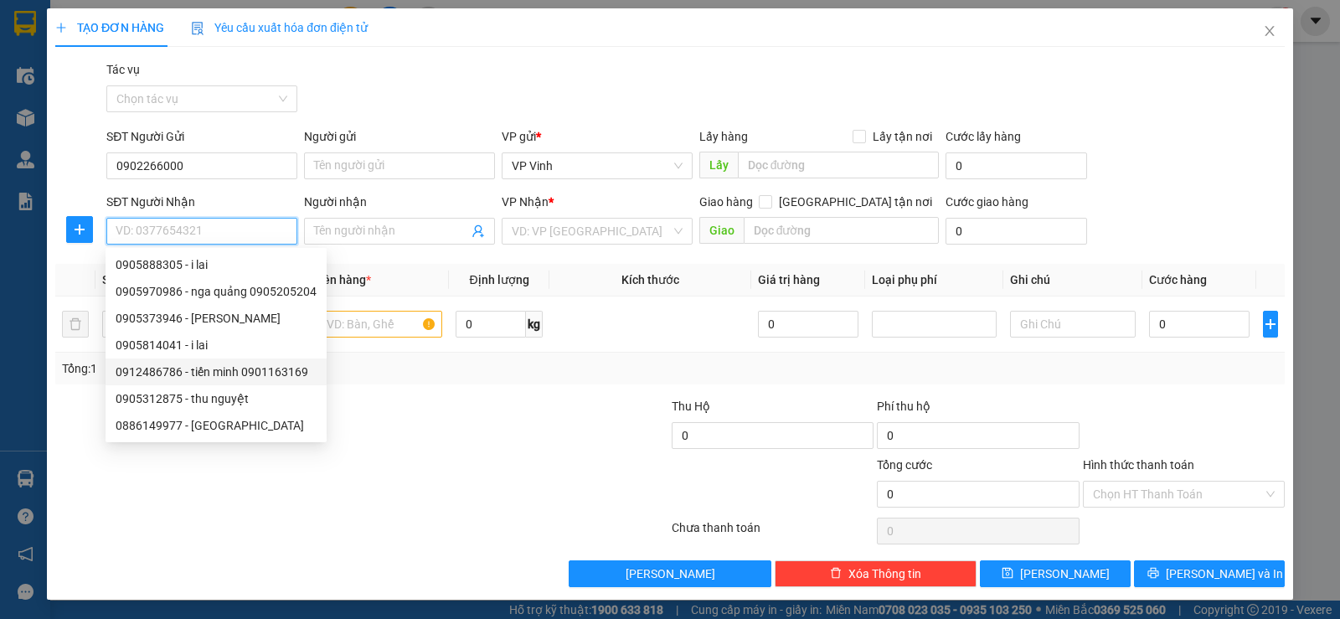
click at [246, 368] on div "0912486786 - tiến minh 0901163169" at bounding box center [216, 372] width 201 height 18
type input "0912486786"
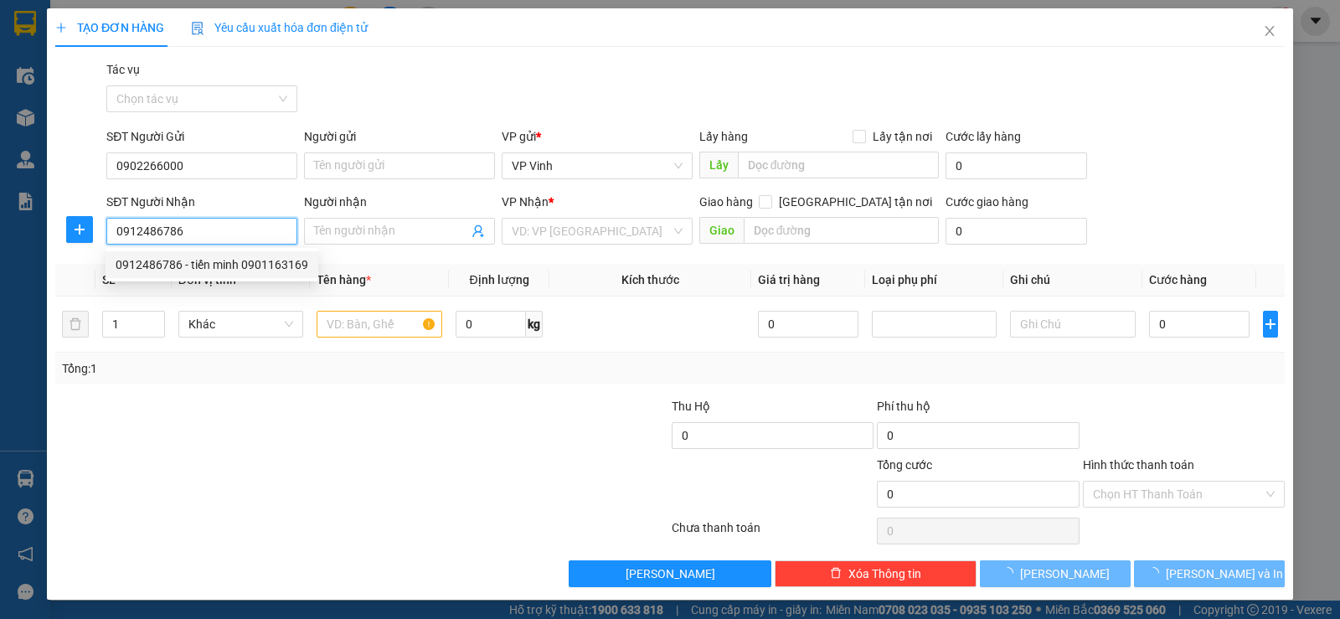
type input "tiến minh 0901163169"
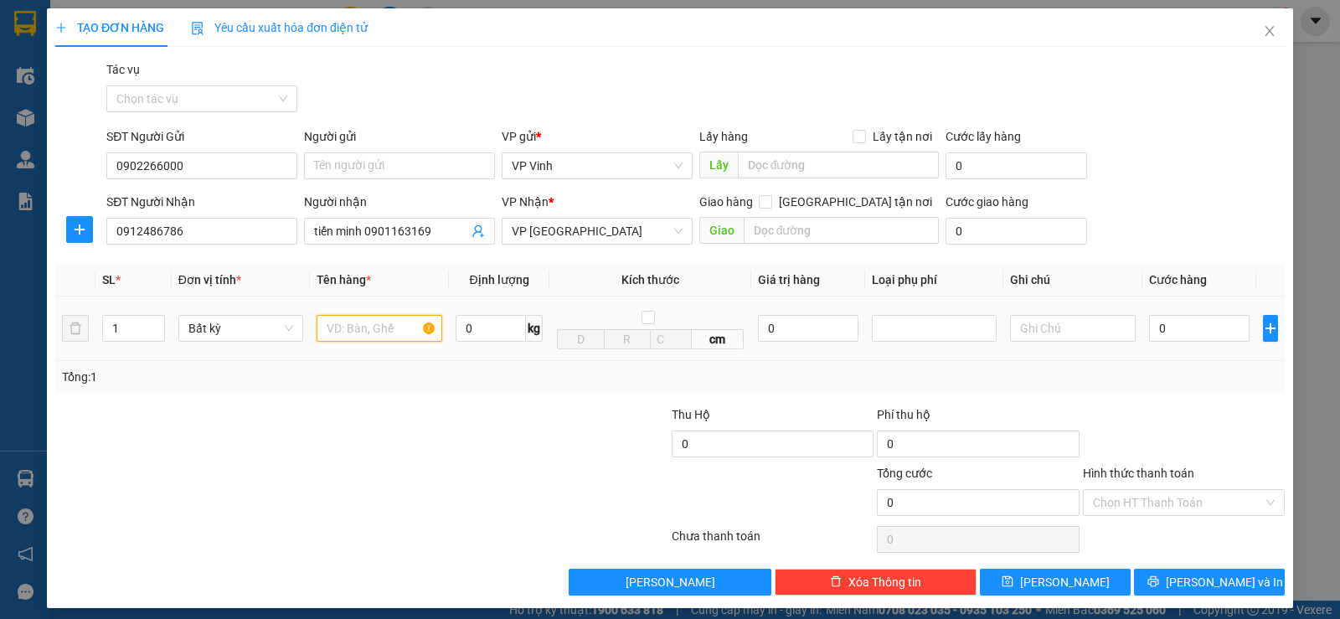
click at [354, 330] on input "text" at bounding box center [379, 328] width 126 height 27
type input "CT"
click at [421, 374] on div "Tổng: 1" at bounding box center [290, 377] width 456 height 18
click at [1194, 337] on input "0" at bounding box center [1199, 328] width 100 height 27
click at [411, 383] on div "Tổng: 1" at bounding box center [290, 377] width 456 height 18
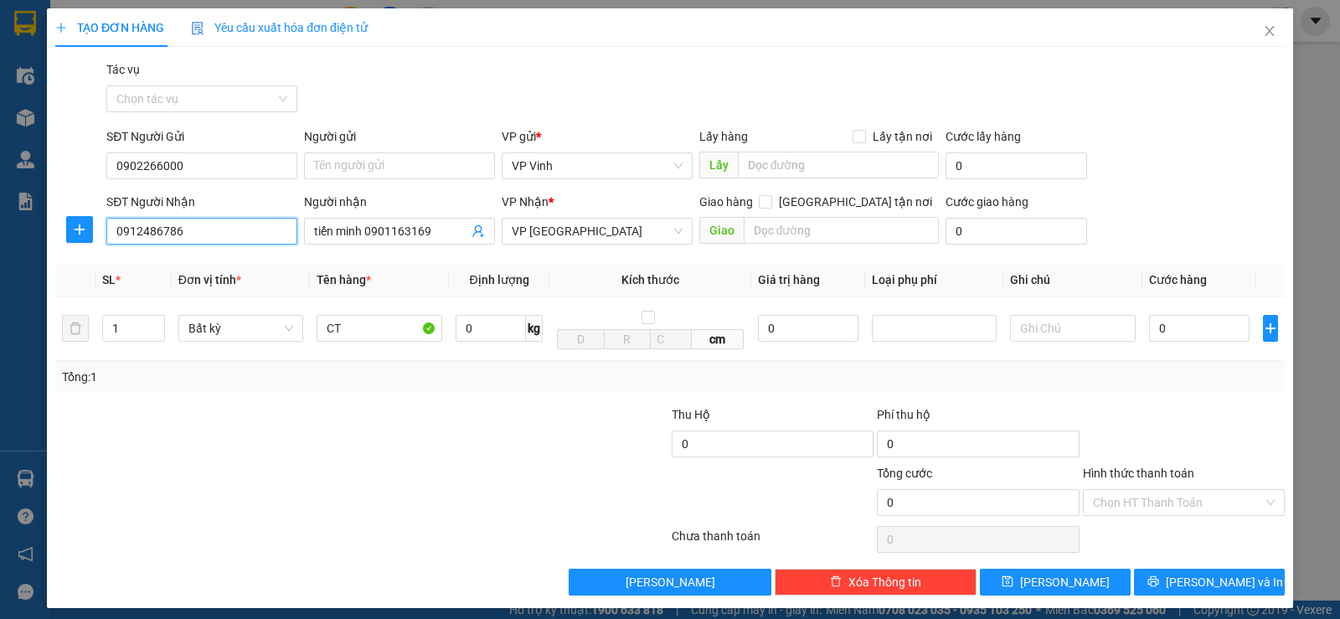
click at [224, 232] on input "0912486786" at bounding box center [201, 231] width 191 height 27
click at [409, 495] on div at bounding box center [259, 493] width 411 height 59
click at [227, 222] on input "0912486786" at bounding box center [201, 231] width 191 height 27
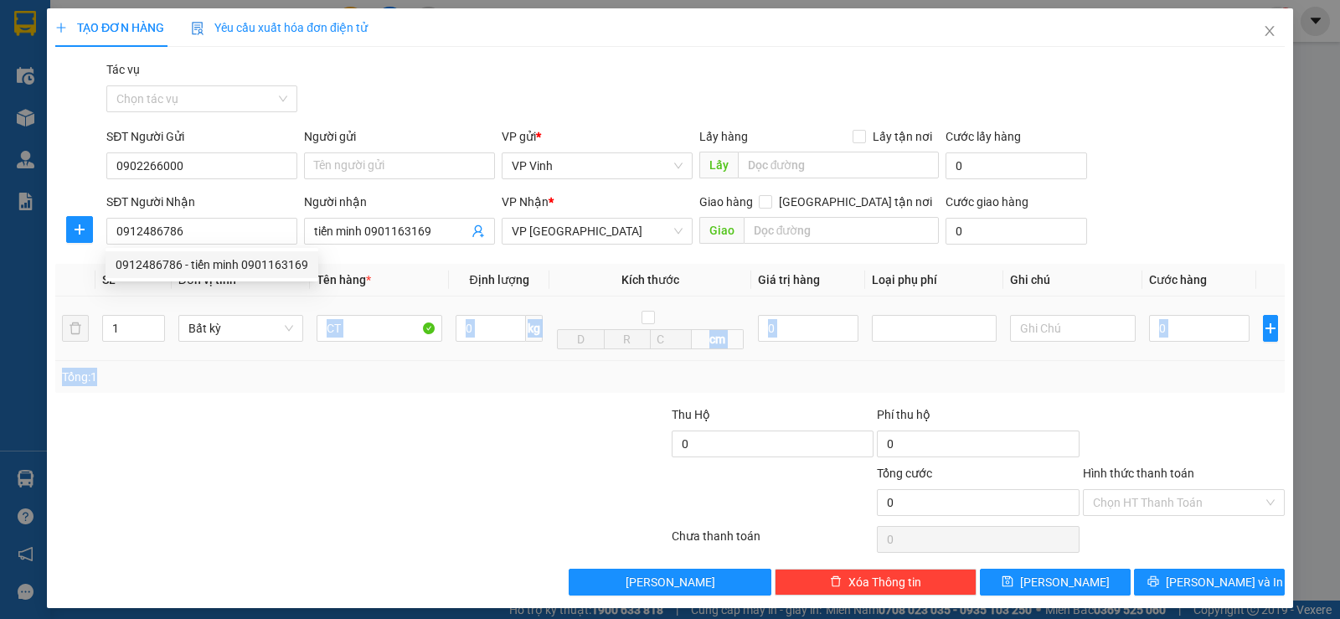
click at [221, 362] on div "SL * Đơn vị tính * Tên hàng * Định lượng Kích thước Giá trị hàng Loại phụ phí G…" at bounding box center [669, 328] width 1229 height 129
click at [259, 454] on div at bounding box center [259, 434] width 411 height 59
click at [159, 314] on div "1" at bounding box center [133, 327] width 62 height 33
click at [153, 322] on icon "up" at bounding box center [155, 325] width 6 height 6
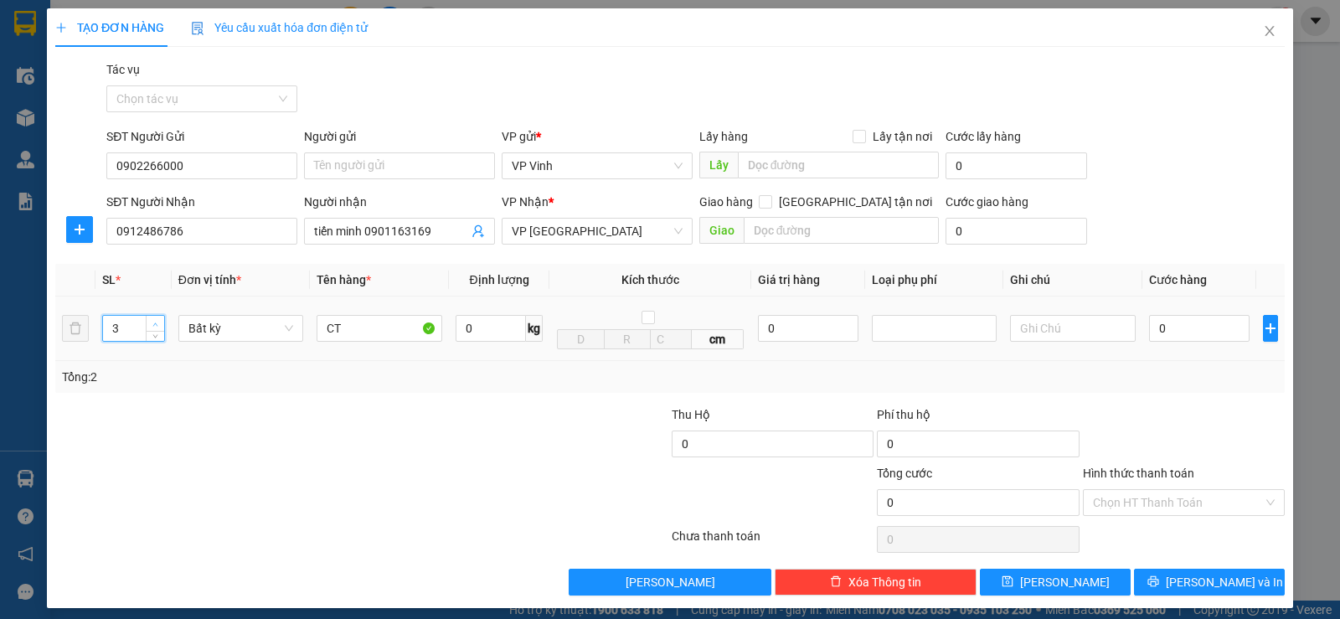
click at [153, 322] on icon "up" at bounding box center [155, 325] width 6 height 6
type input "7"
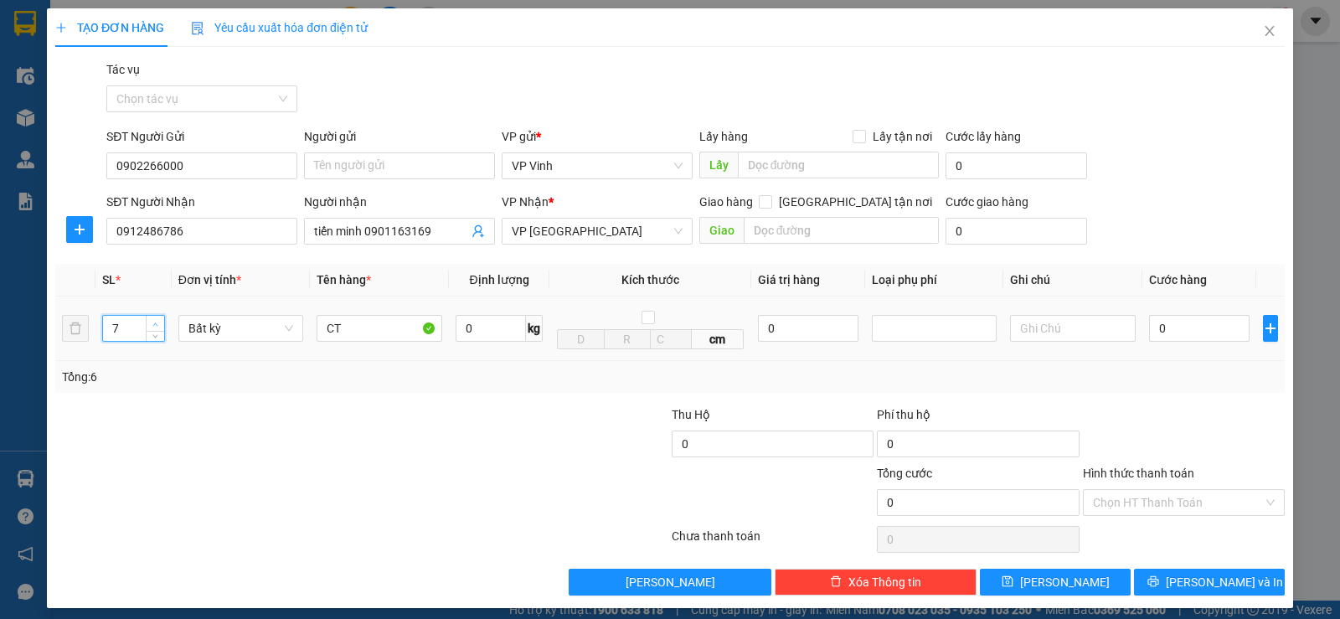
click at [153, 322] on icon "up" at bounding box center [155, 325] width 6 height 6
click at [1153, 331] on input "0" at bounding box center [1199, 328] width 100 height 27
type input "6"
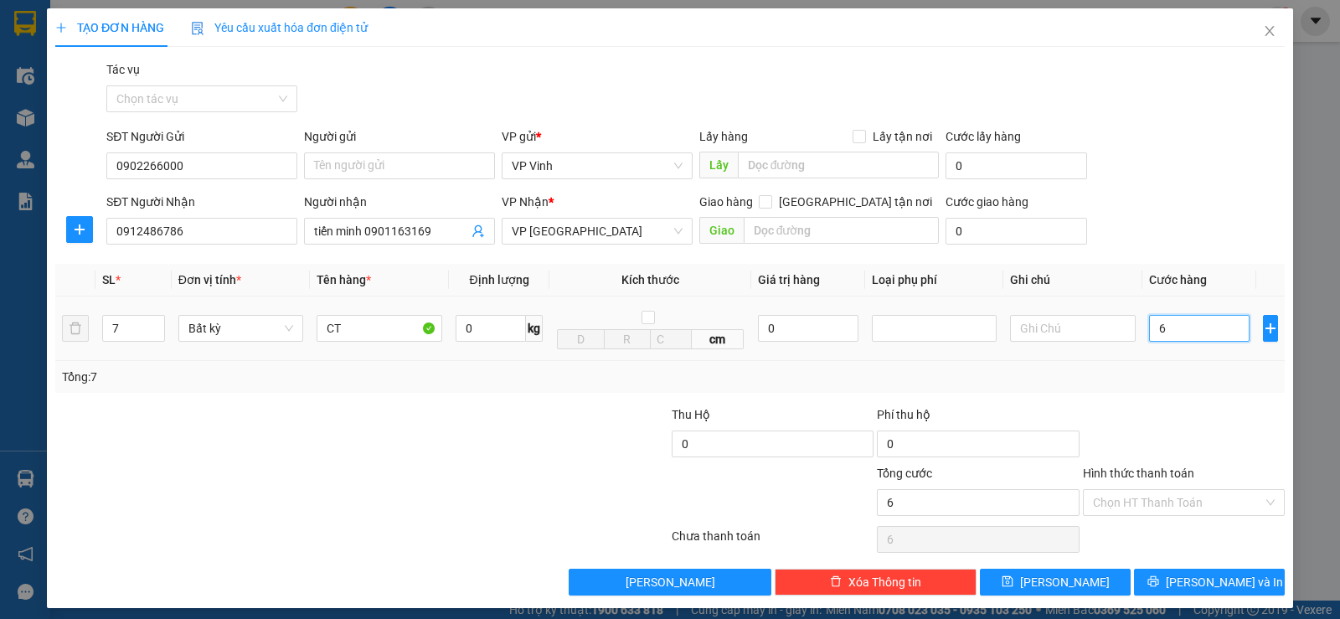
type input "65"
type input "650"
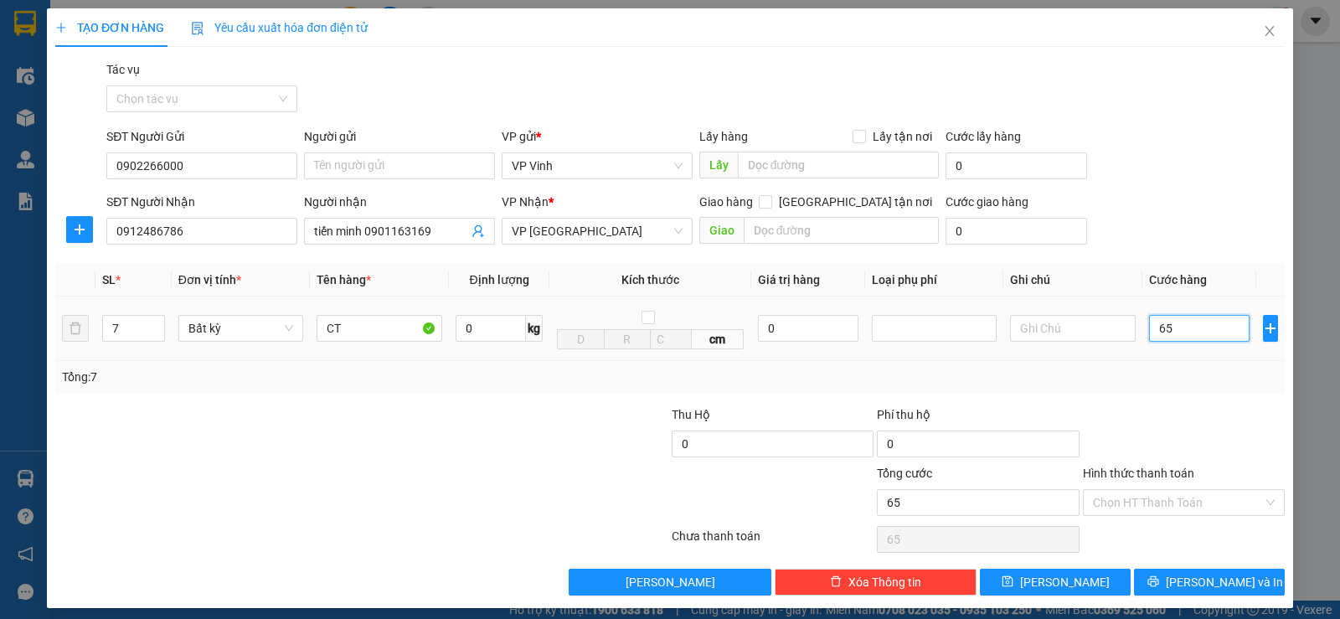
type input "650"
type input "6.500"
type input "65.000"
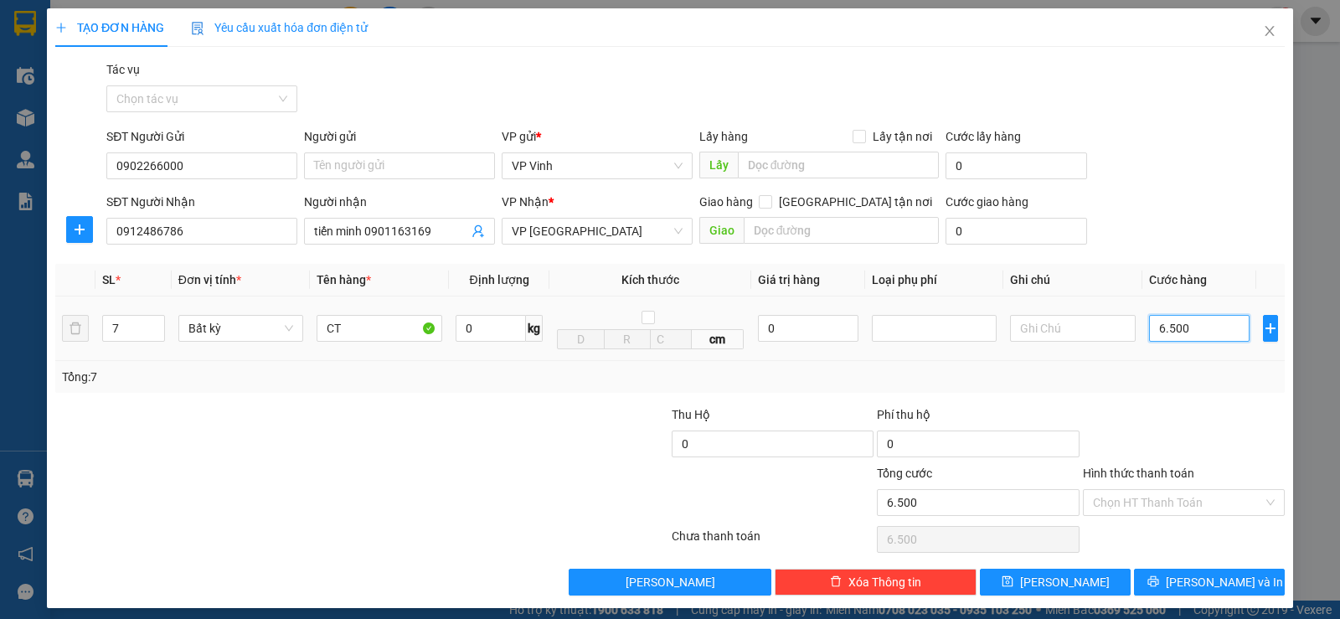
type input "65.000"
type input "650.000"
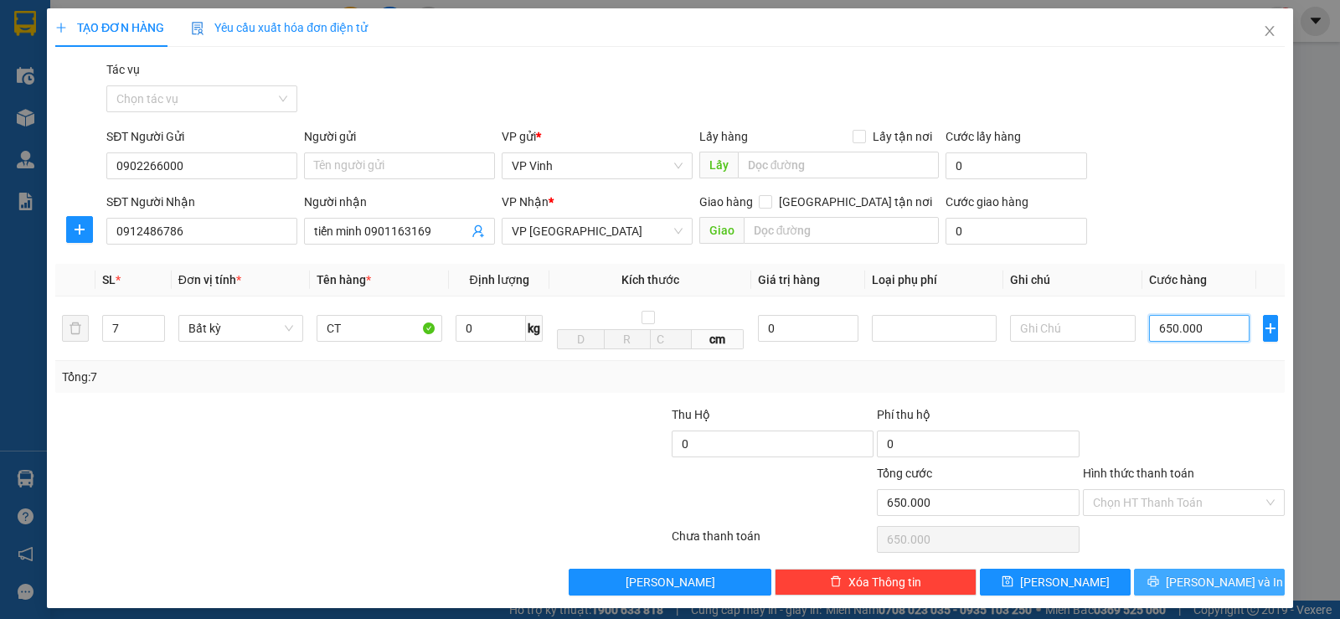
type input "650.000"
click at [1211, 586] on span "[PERSON_NAME] và In" at bounding box center [1223, 582] width 117 height 18
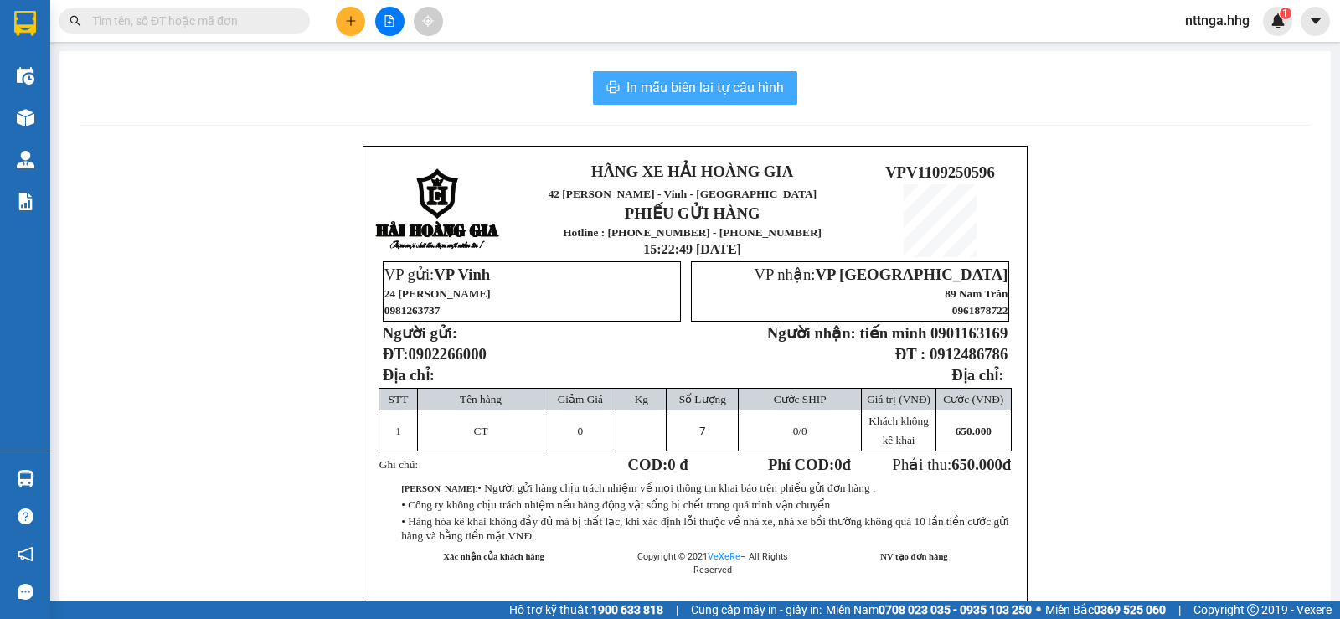
click at [734, 91] on span "In mẫu biên lai tự cấu hình" at bounding box center [704, 87] width 157 height 21
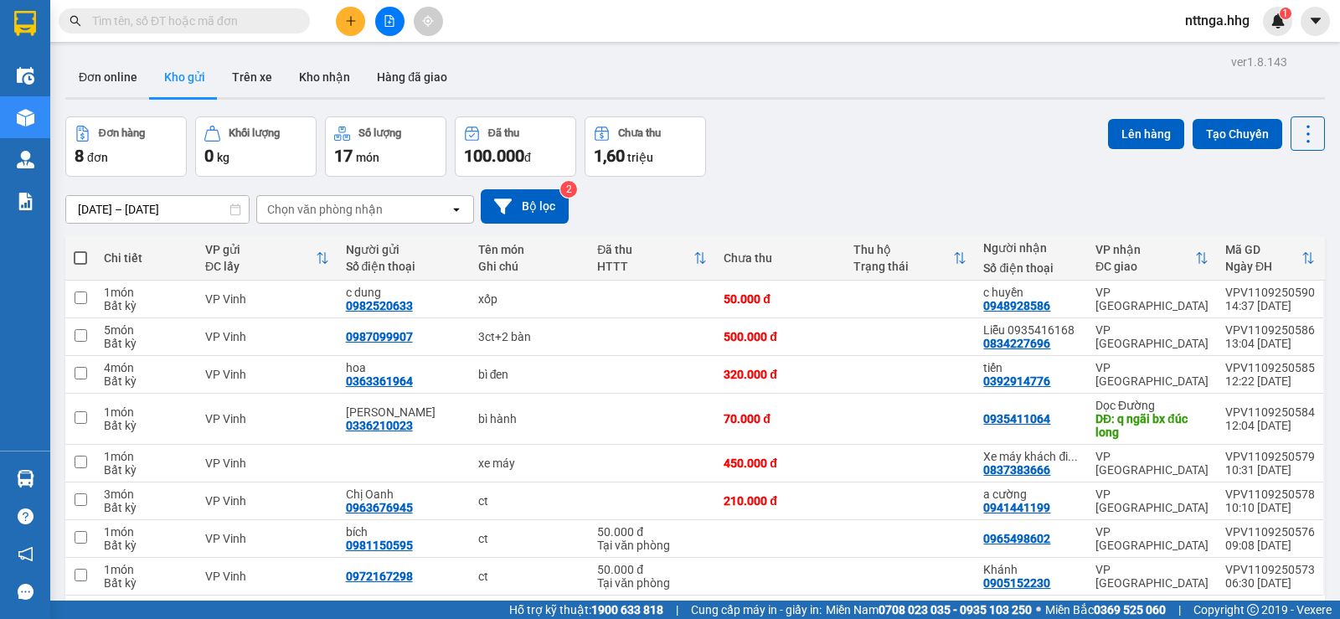
click at [190, 37] on div "Kết quả tìm kiếm ( 0 ) Bộ lọc No Data nttnga.hhg 1" at bounding box center [670, 21] width 1340 height 42
click at [194, 22] on input "text" at bounding box center [191, 21] width 198 height 18
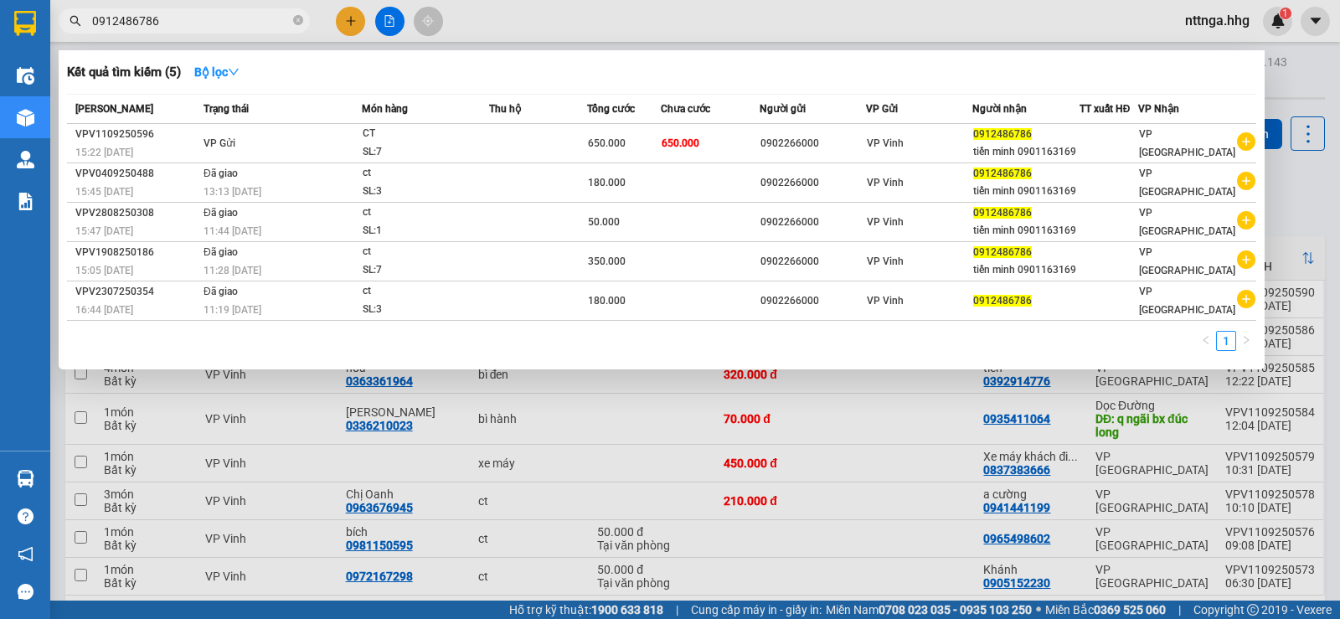
type input "0912486786"
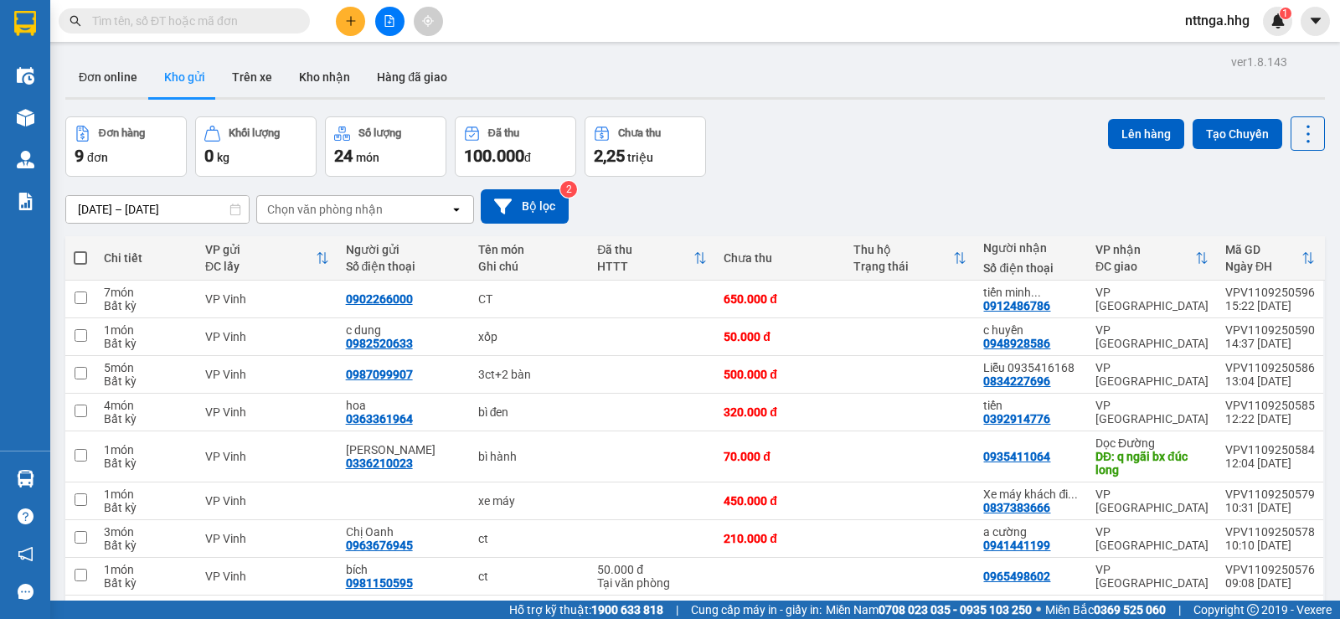
click at [358, 29] on button at bounding box center [350, 21] width 29 height 29
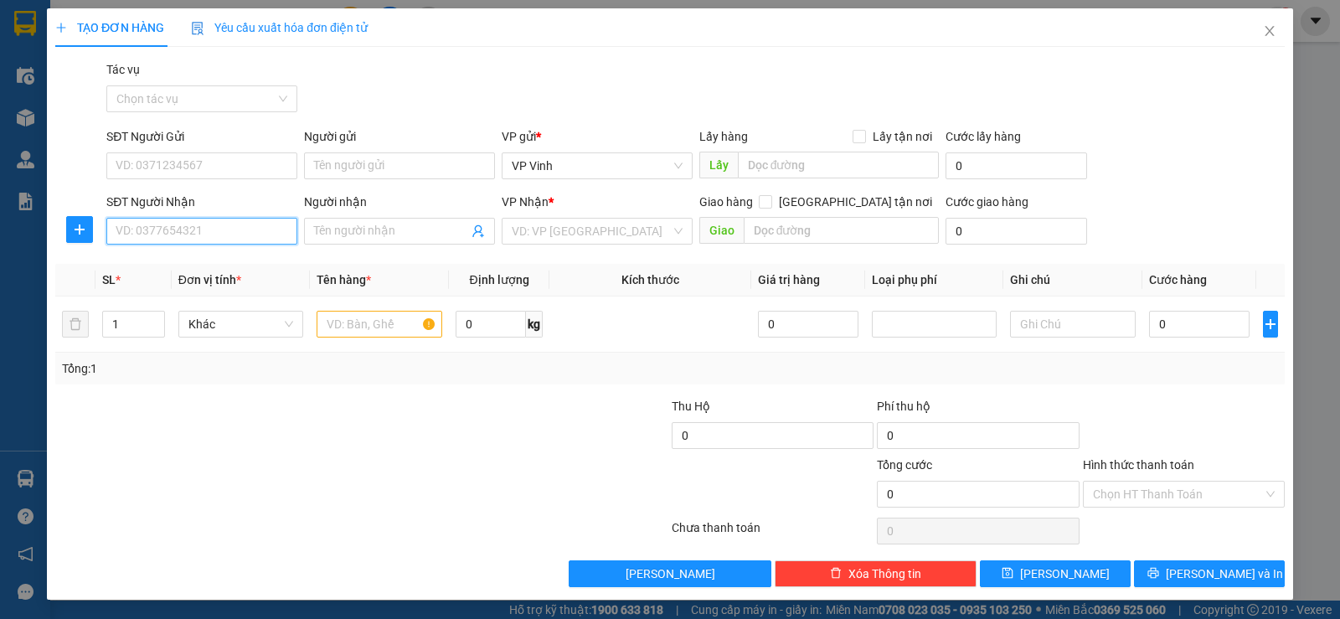
click at [232, 233] on input "SĐT Người Nhận" at bounding box center [201, 231] width 191 height 27
type input "0911777192"
click at [162, 265] on div "0911777192" at bounding box center [200, 264] width 169 height 18
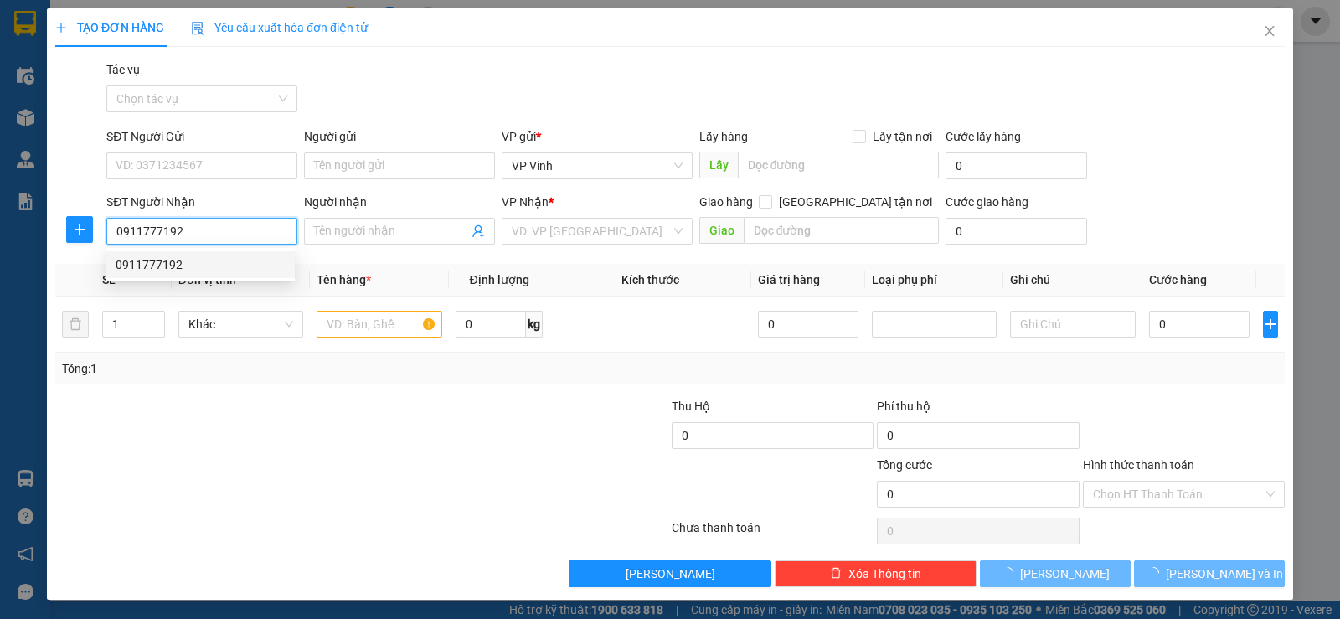
type input "tam ký"
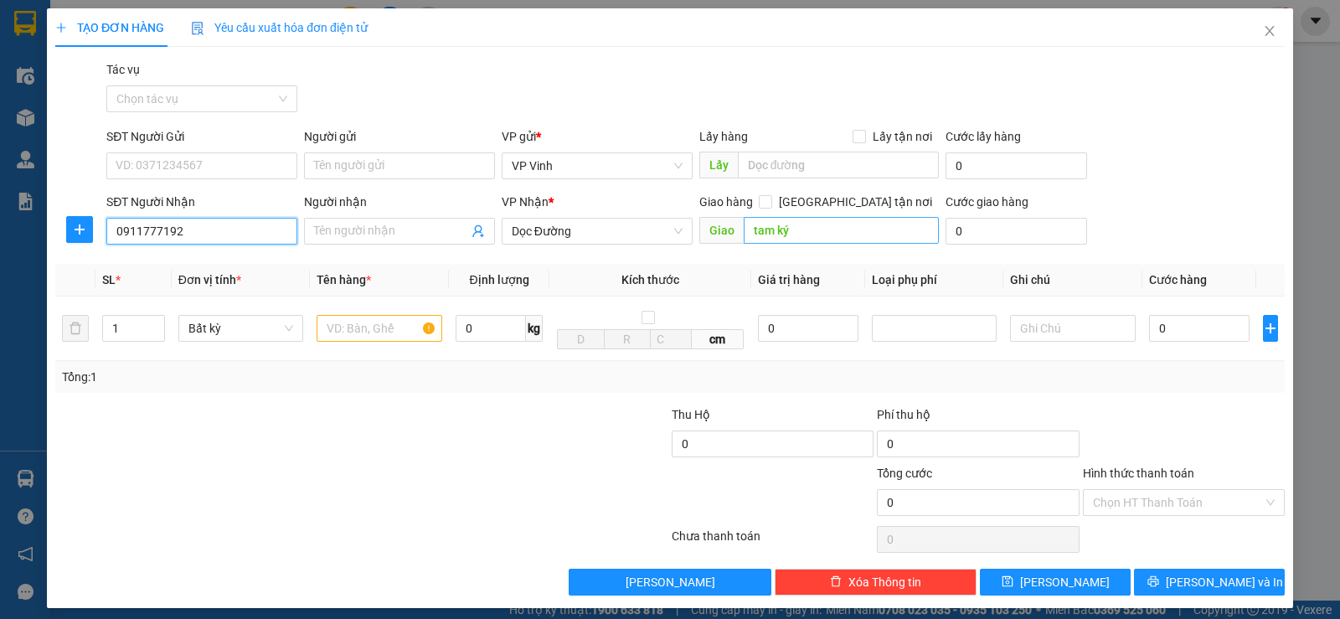
type input "0911777192"
click at [781, 235] on input "tam ký" at bounding box center [842, 230] width 196 height 27
click at [786, 229] on input "tam ký" at bounding box center [842, 230] width 196 height 27
type input "tam kỳ"
click at [378, 327] on input "text" at bounding box center [379, 328] width 126 height 27
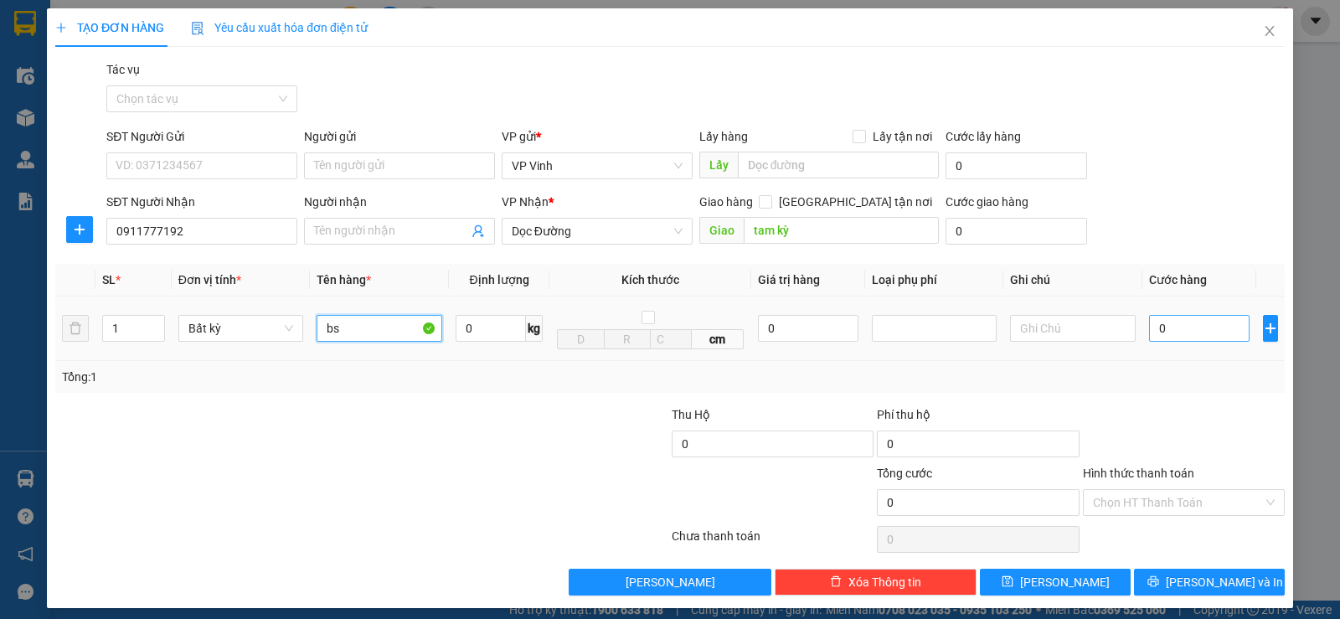
type input "bs"
click at [1155, 328] on input "0" at bounding box center [1199, 328] width 100 height 27
type input "5"
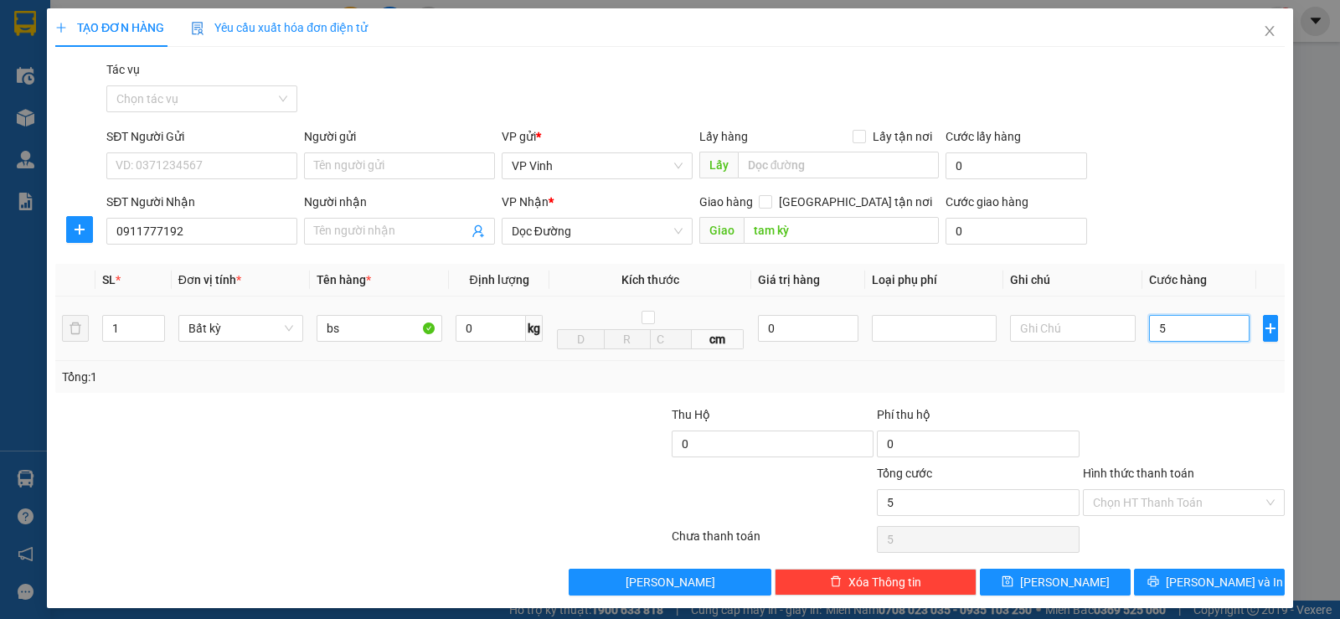
type input "50"
type input "500"
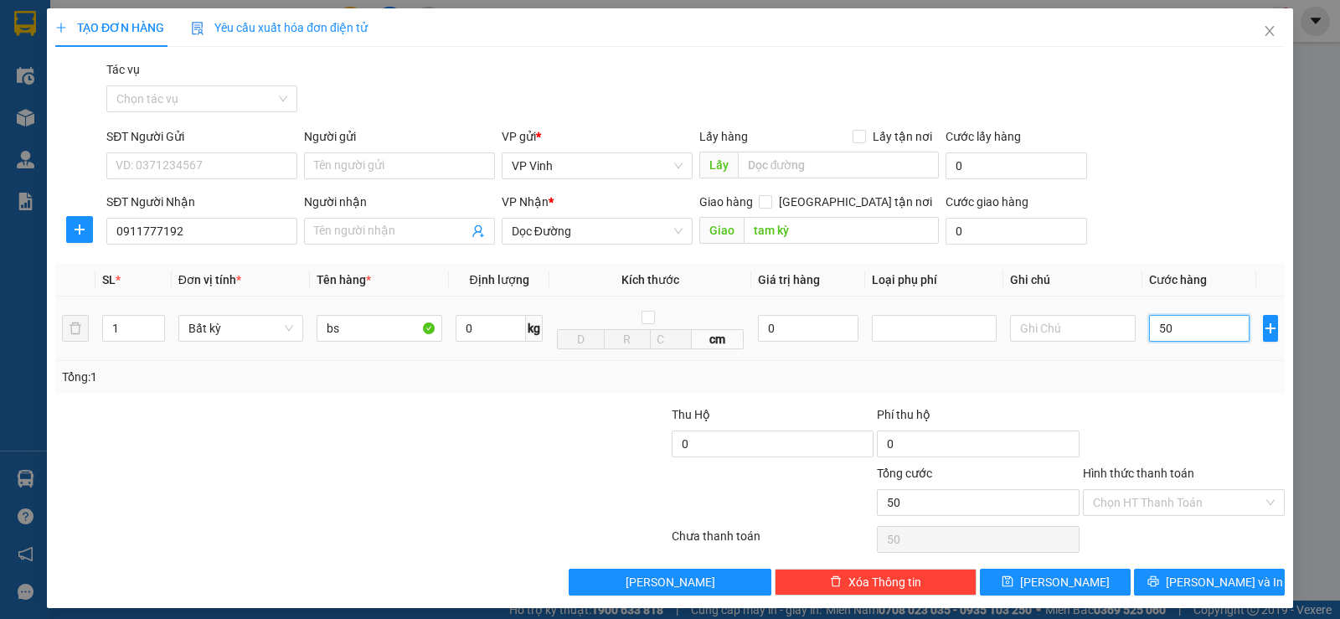
type input "500"
type input "5.000"
type input "50.000"
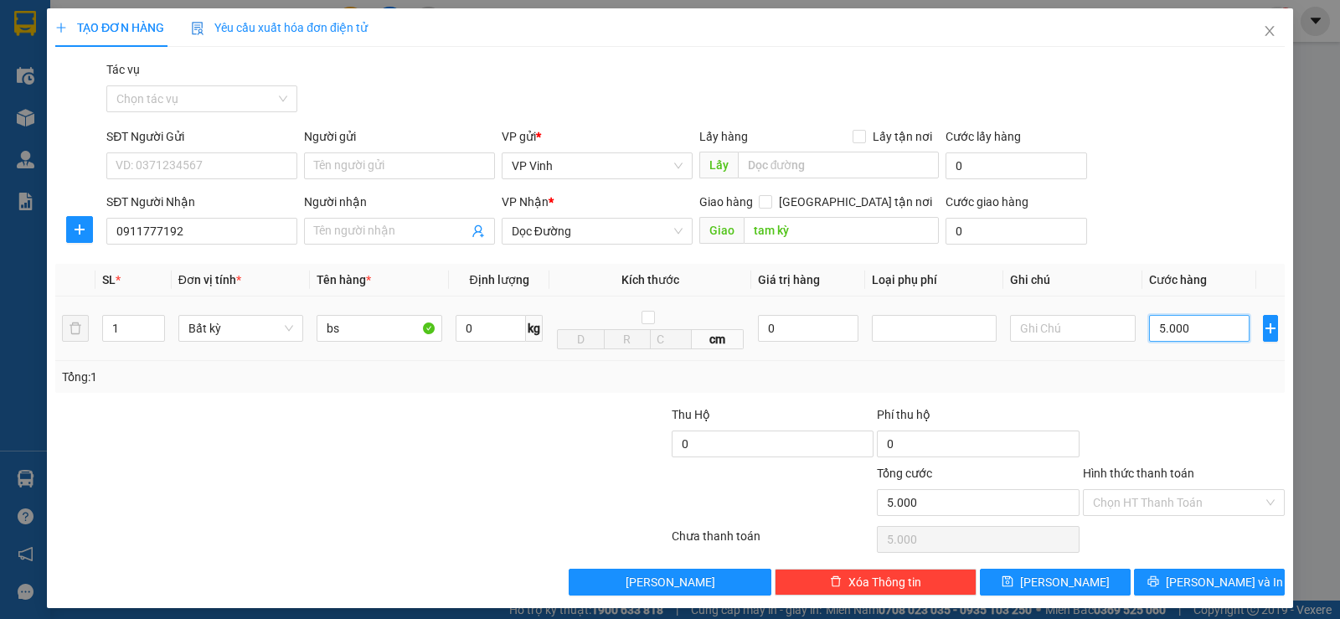
type input "50.000"
click at [1201, 586] on span "[PERSON_NAME] và In" at bounding box center [1223, 582] width 117 height 18
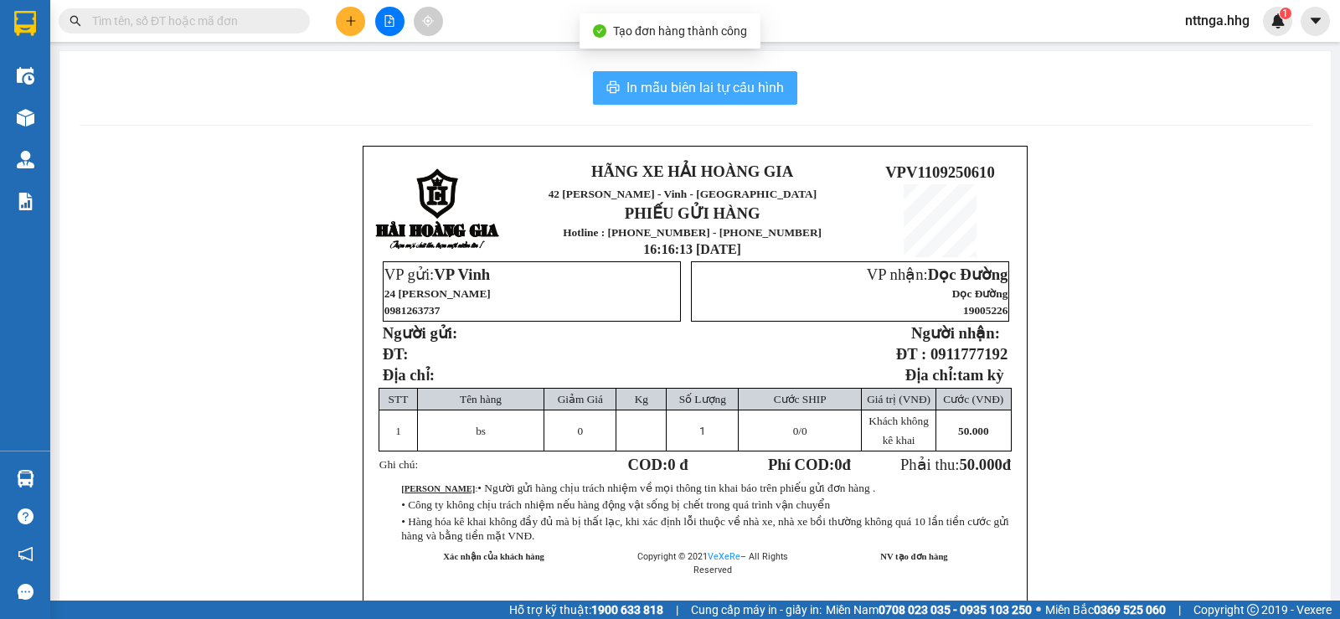
click at [706, 95] on span "In mẫu biên lai tự cấu hình" at bounding box center [704, 87] width 157 height 21
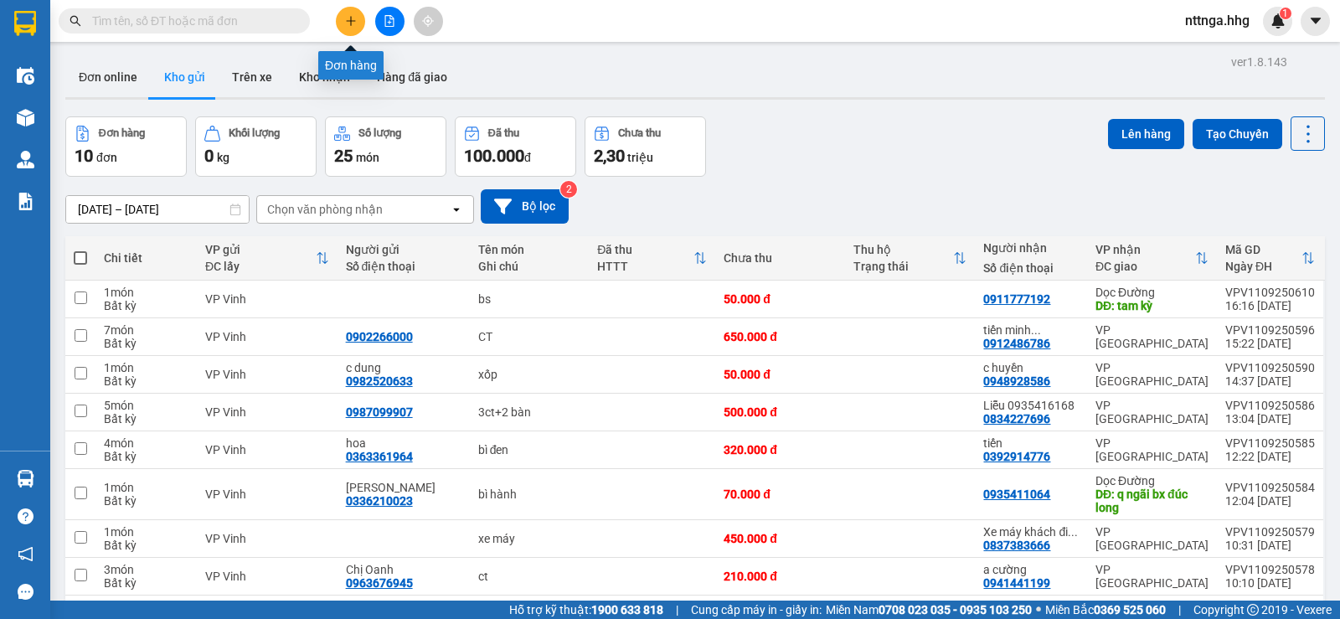
click at [340, 21] on button at bounding box center [350, 21] width 29 height 29
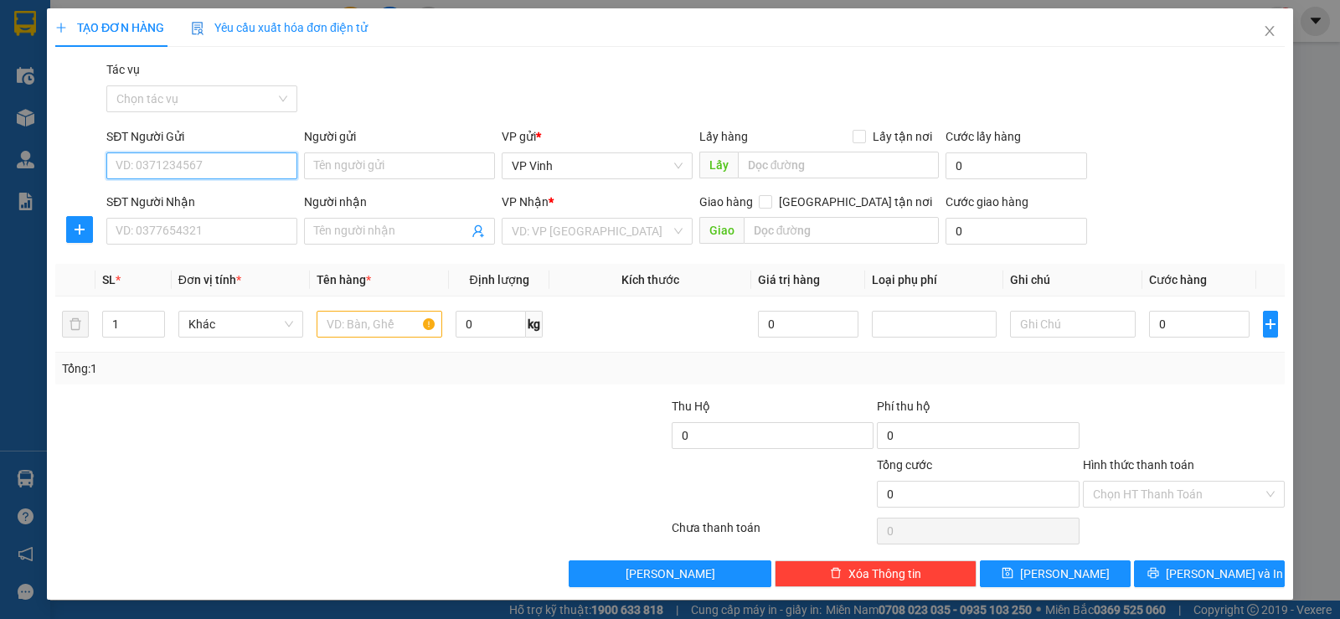
click at [263, 164] on input "SĐT Người Gửi" at bounding box center [201, 165] width 191 height 27
type input "0914590678"
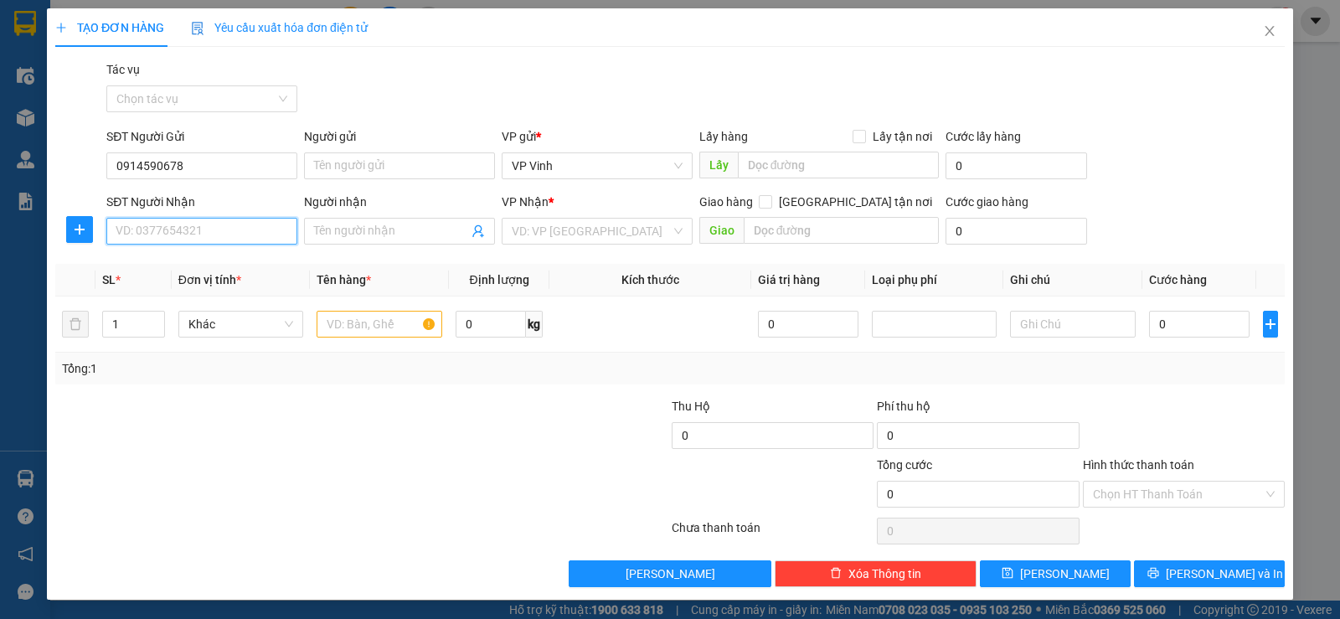
click at [163, 235] on input "SĐT Người Nhận" at bounding box center [201, 231] width 191 height 27
type input "0"
click at [182, 271] on div "0905629500" at bounding box center [200, 264] width 169 height 18
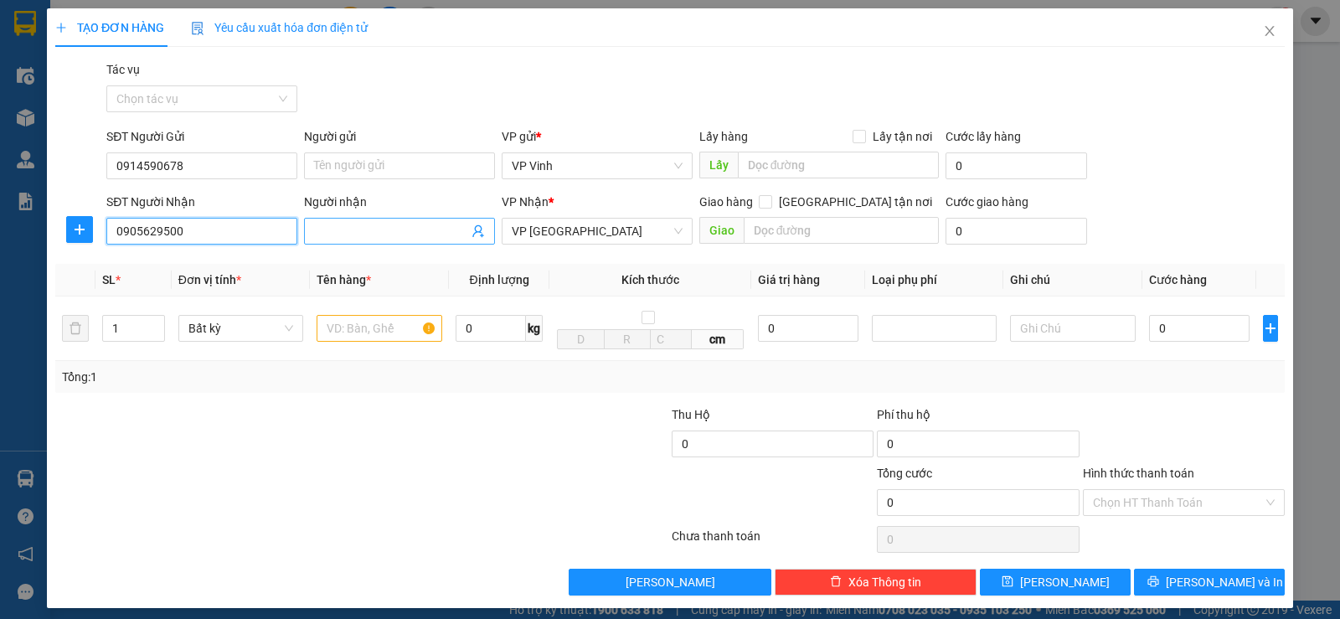
type input "0905629500"
click at [347, 225] on input "Người nhận" at bounding box center [391, 231] width 154 height 18
type input "0905808478"
click at [395, 332] on input "text" at bounding box center [379, 328] width 126 height 27
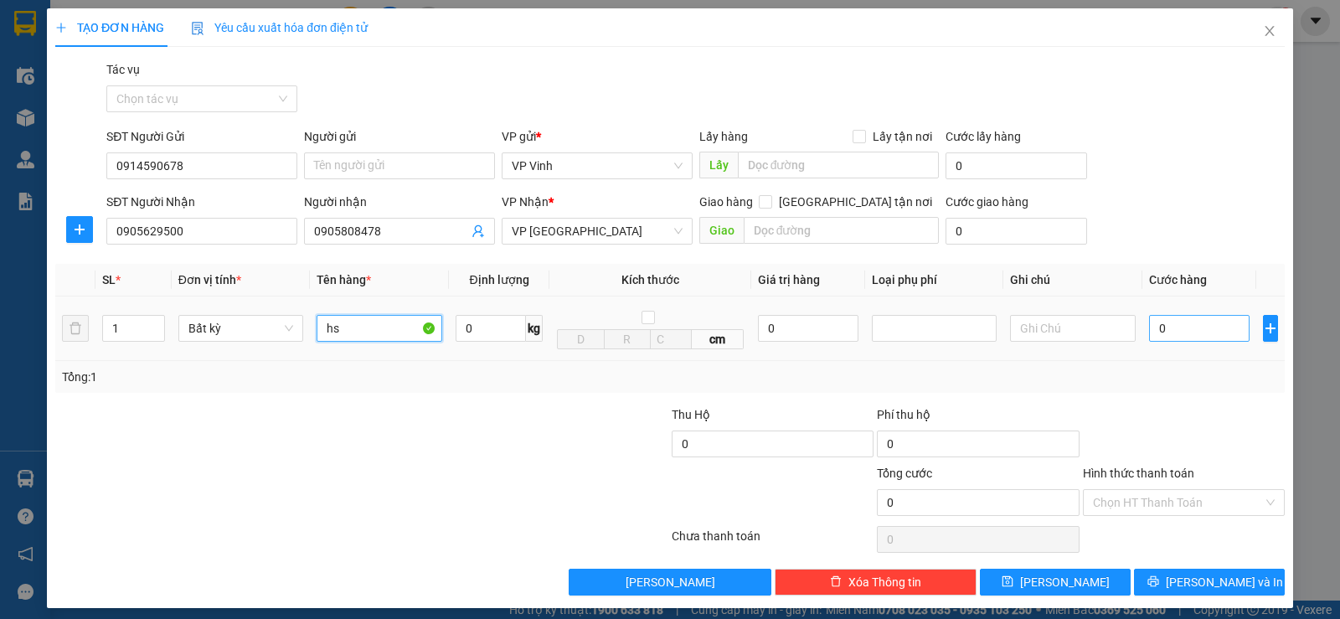
type input "hs"
click at [1149, 327] on input "0" at bounding box center [1199, 328] width 100 height 27
type input "5"
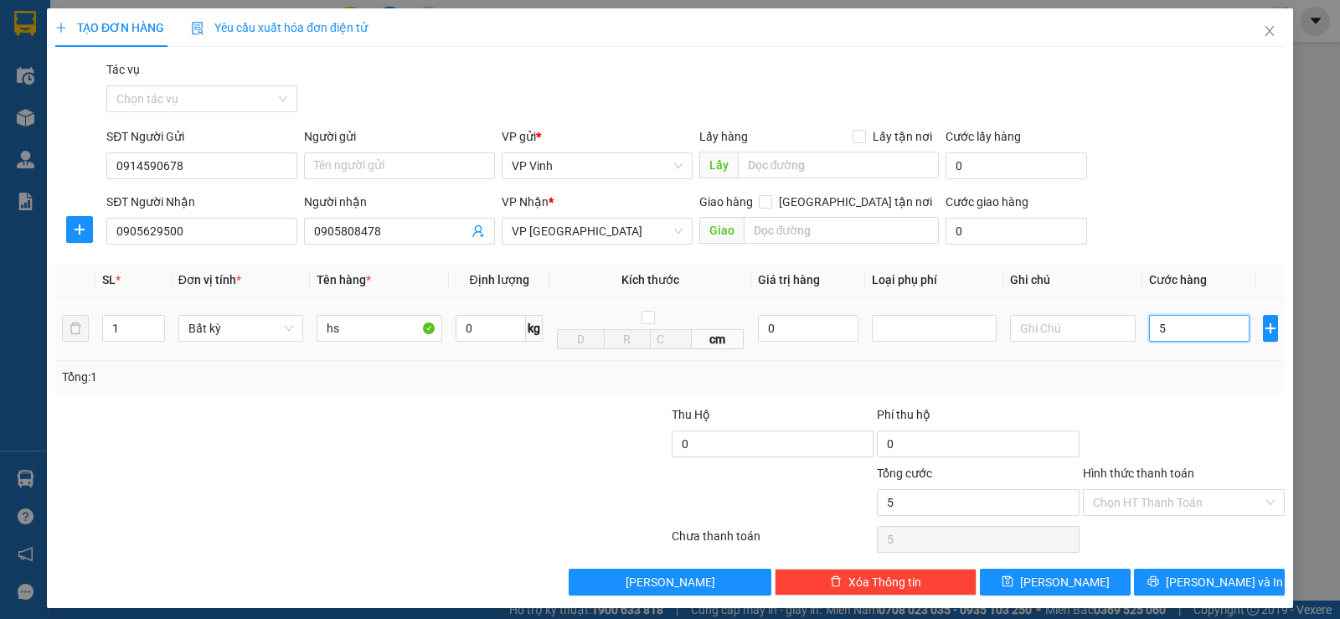
type input "50"
type input "500"
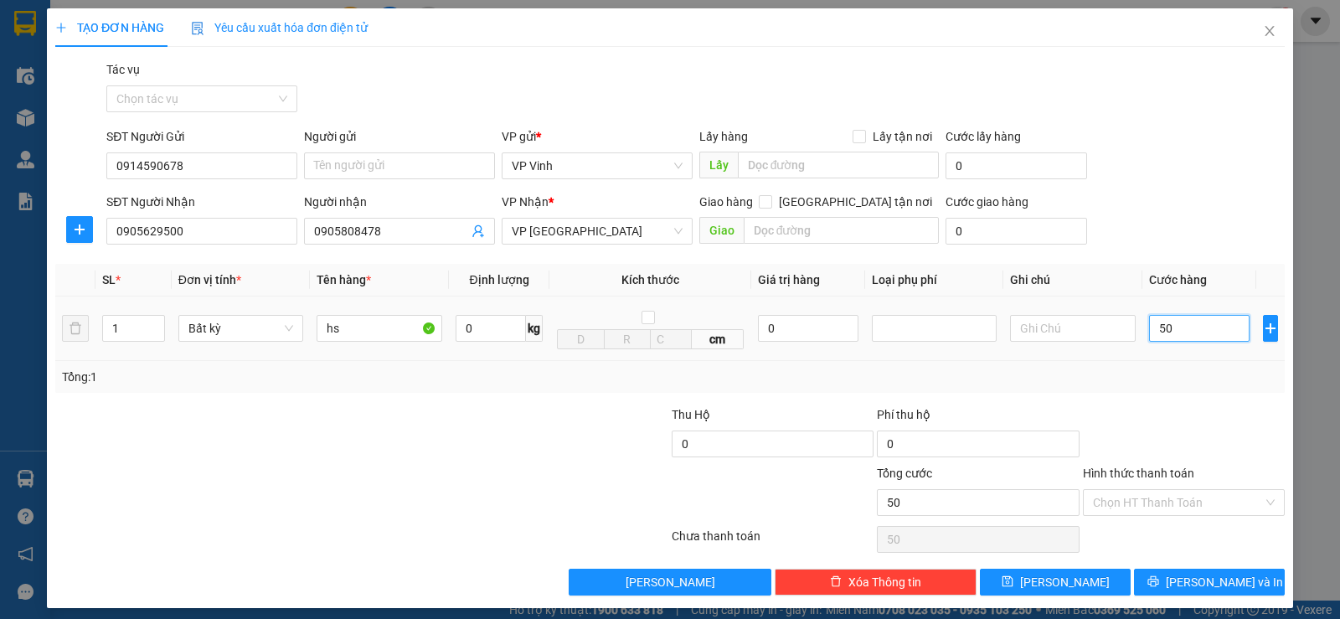
type input "500"
type input "5.000"
type input "50.000"
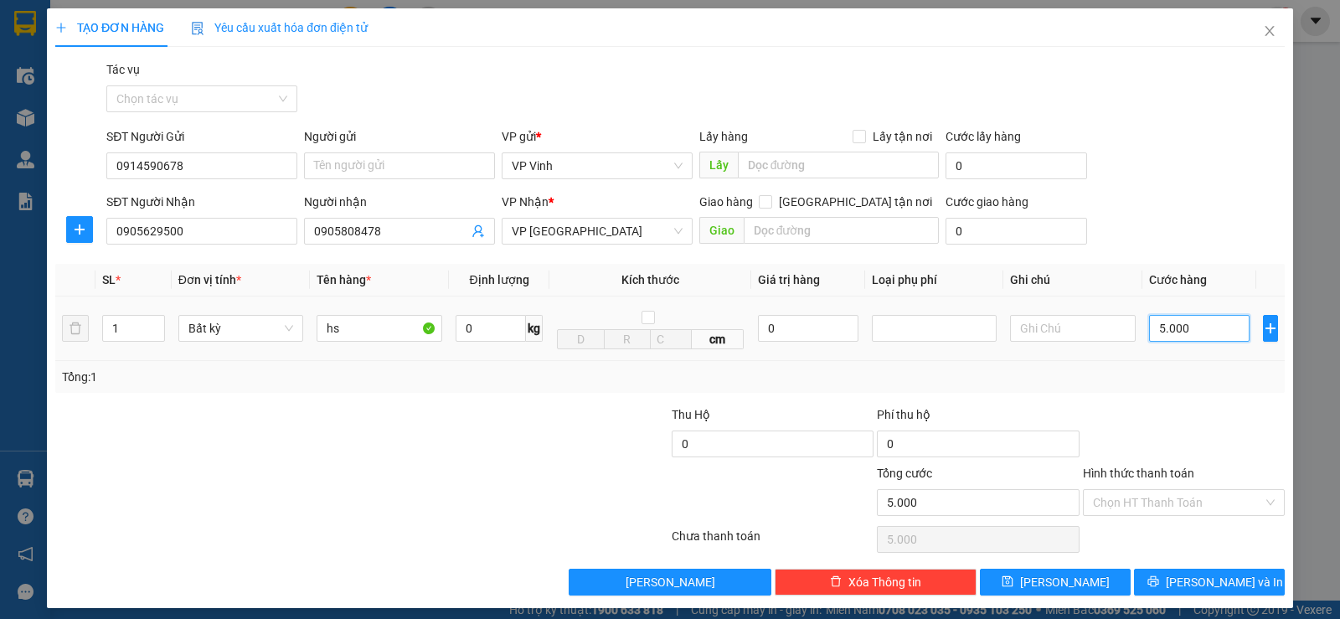
type input "50.000"
click at [1227, 574] on span "[PERSON_NAME] và In" at bounding box center [1223, 582] width 117 height 18
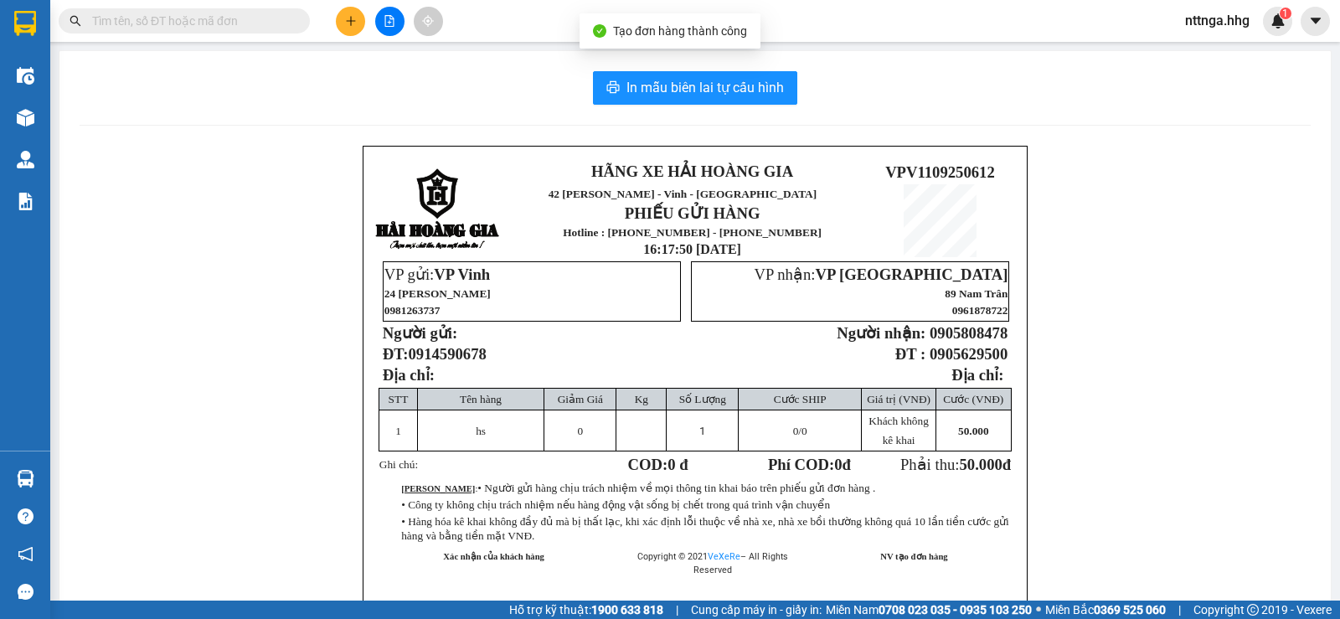
click at [681, 69] on div "In mẫu biên lai tự cấu hình HÃNG XE HẢI HOÀNG GIA 42 Nguyễn Cảnh Hoan - Vinh - …" at bounding box center [694, 365] width 1271 height 628
click at [688, 89] on span "In mẫu biên lai tự cấu hình" at bounding box center [704, 87] width 157 height 21
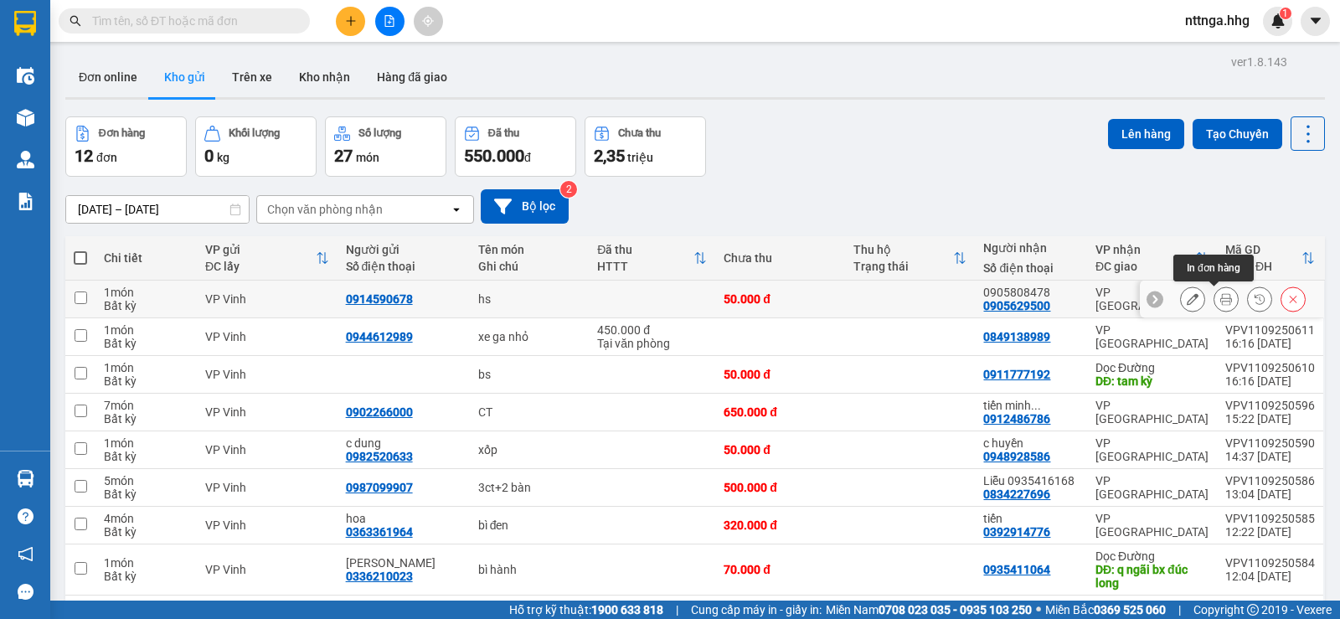
click at [1220, 305] on icon at bounding box center [1226, 299] width 12 height 12
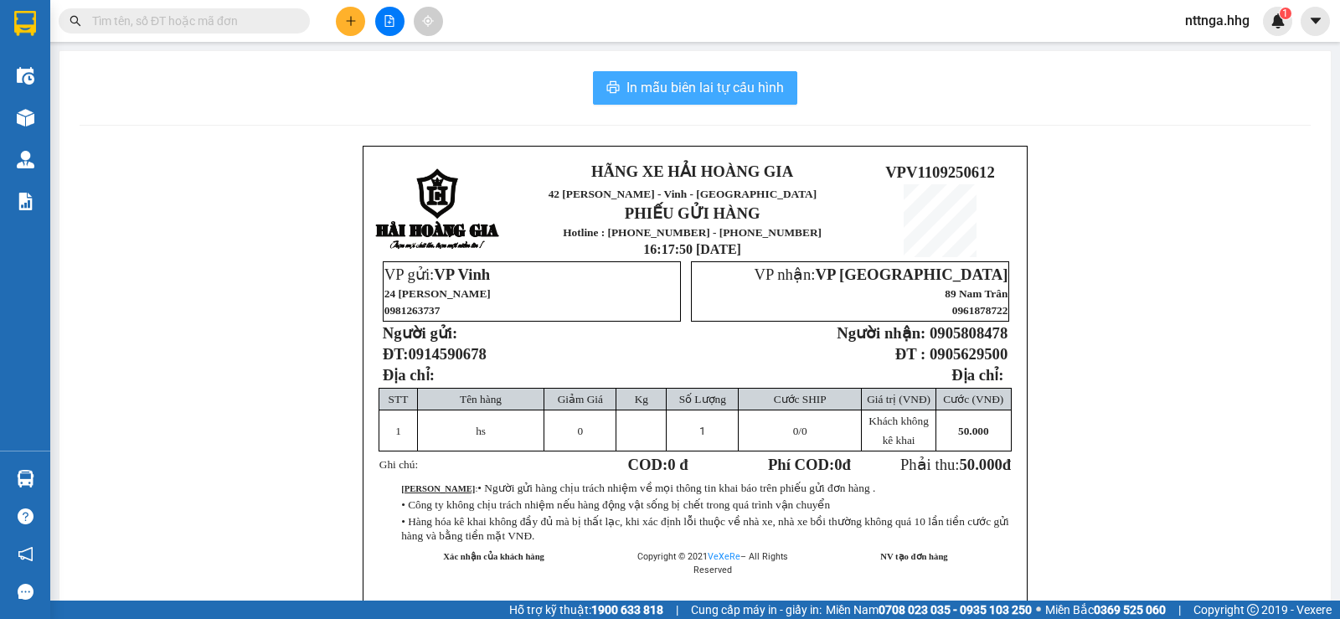
click at [731, 84] on span "In mẫu biên lai tự cấu hình" at bounding box center [704, 87] width 157 height 21
